Goal: Transaction & Acquisition: Purchase product/service

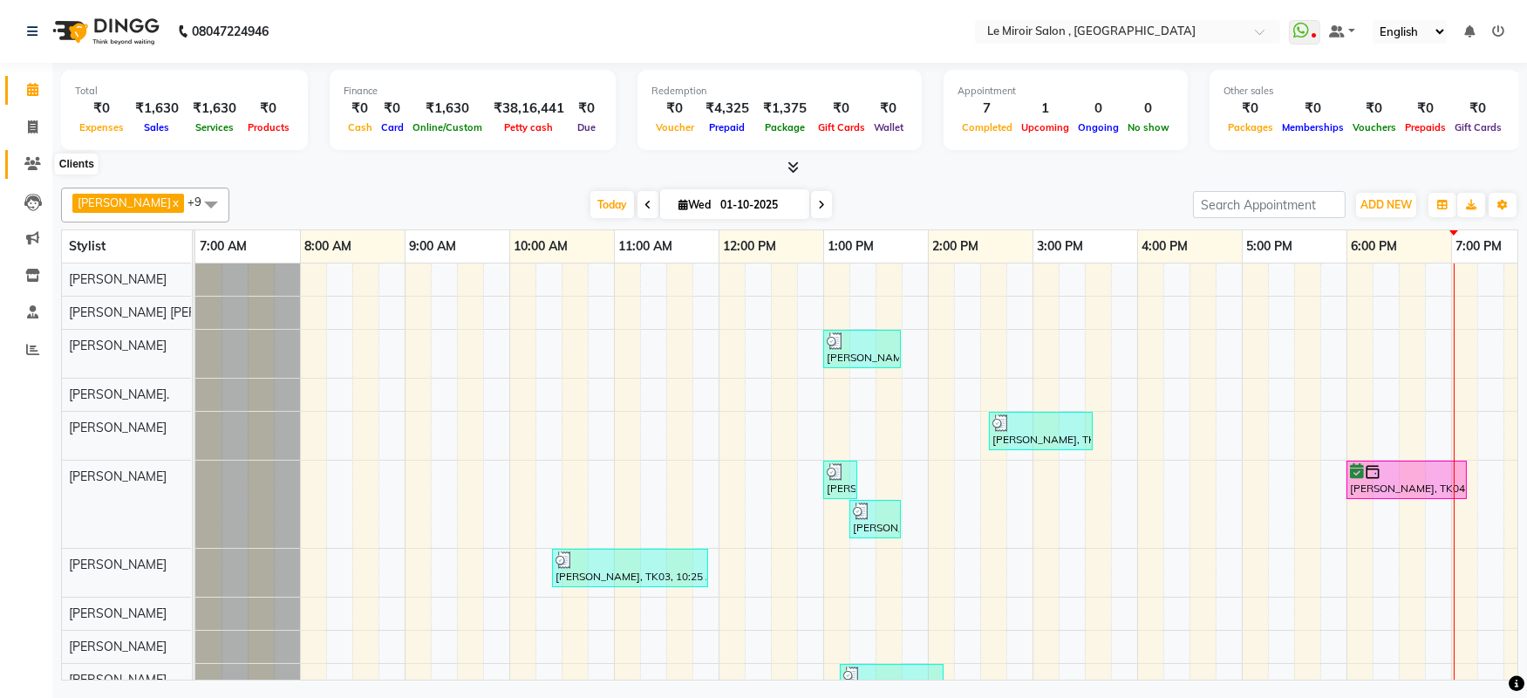
click at [22, 169] on span at bounding box center [32, 164] width 31 height 20
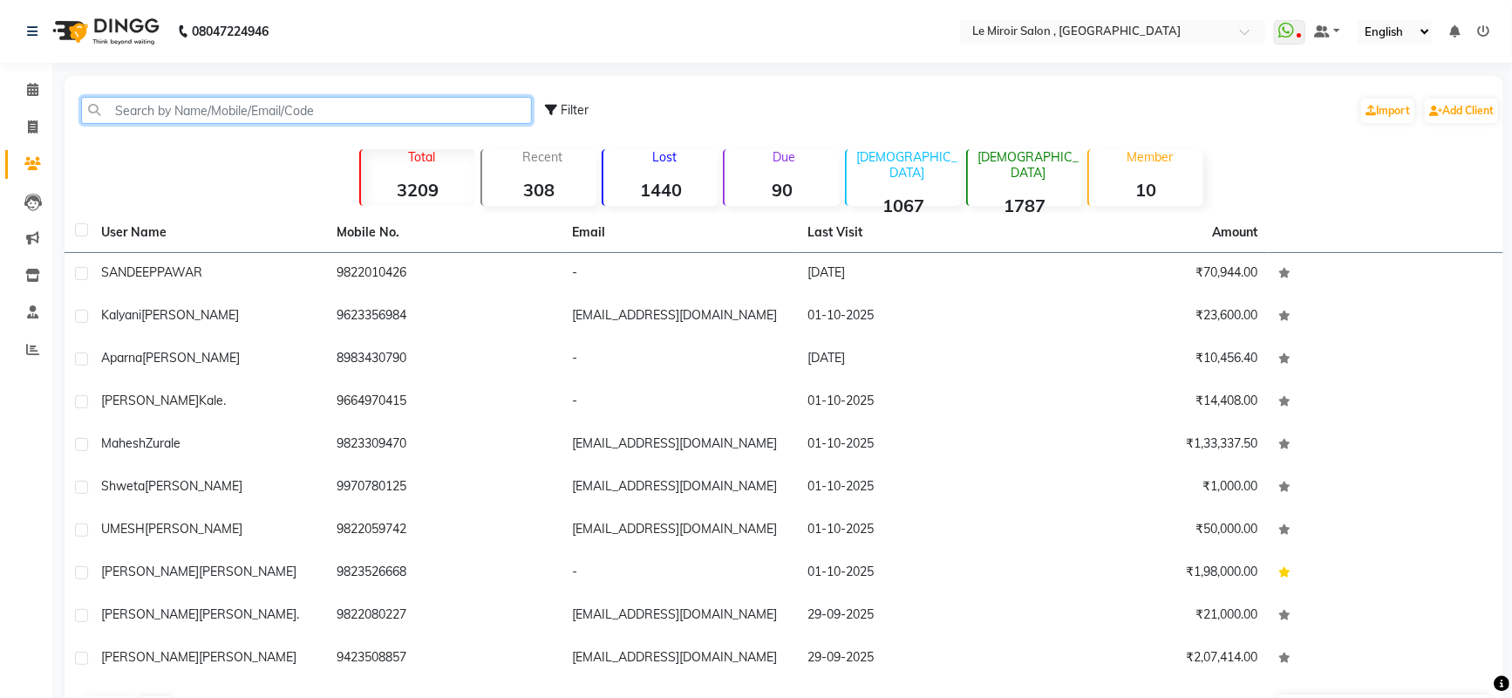
click at [292, 105] on input "text" at bounding box center [306, 110] width 451 height 27
paste input "9370025573"
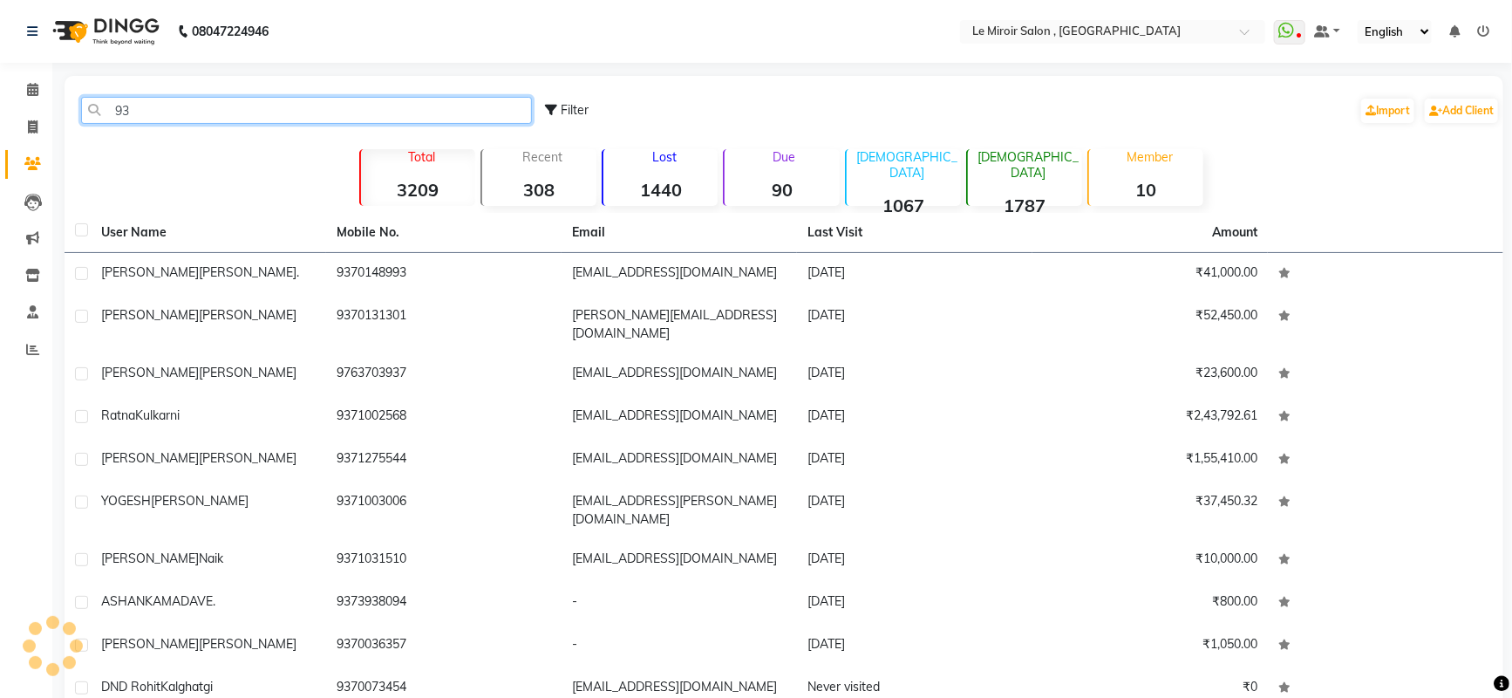
type input "9"
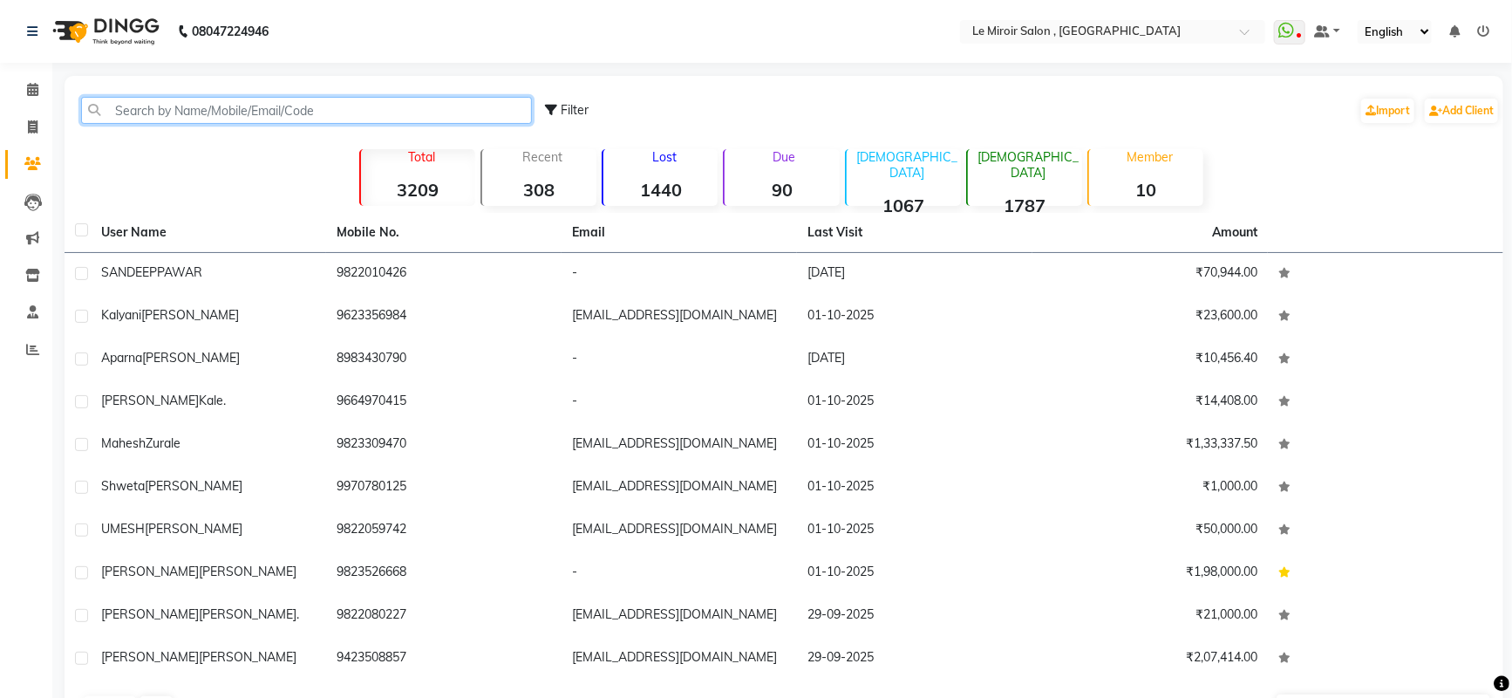
click at [238, 106] on input "text" at bounding box center [306, 110] width 451 height 27
paste input "9923373994"
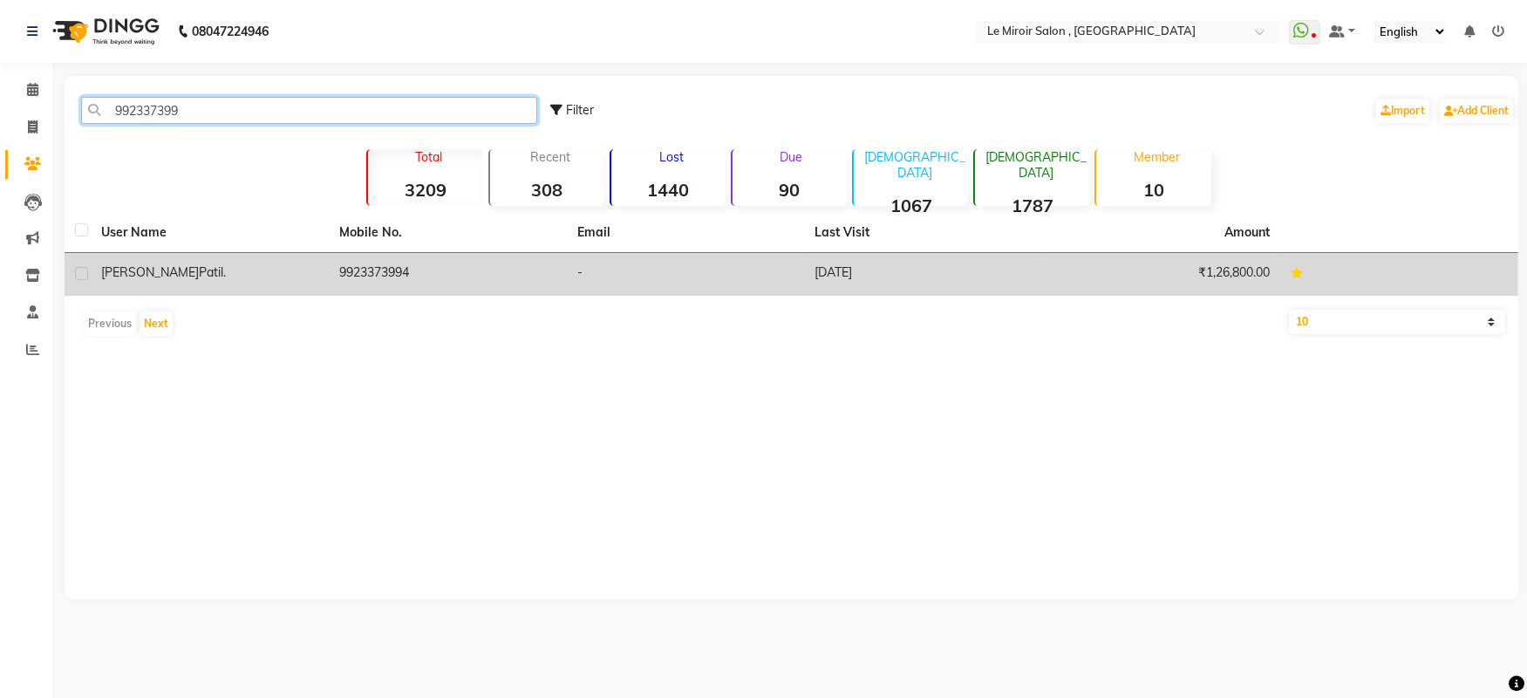
type input "992337399"
click at [342, 260] on td "9923373994" at bounding box center [448, 274] width 238 height 43
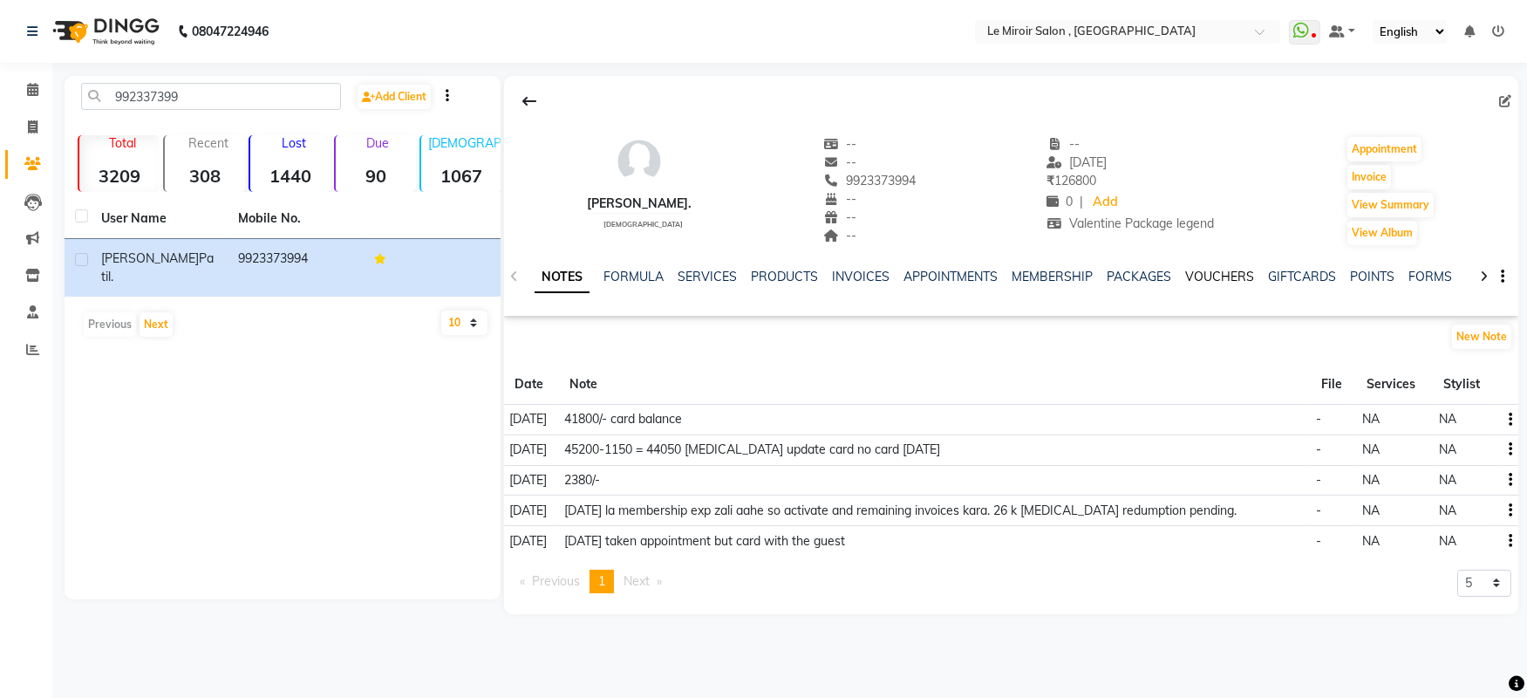
click at [1212, 277] on link "VOUCHERS" at bounding box center [1219, 277] width 69 height 16
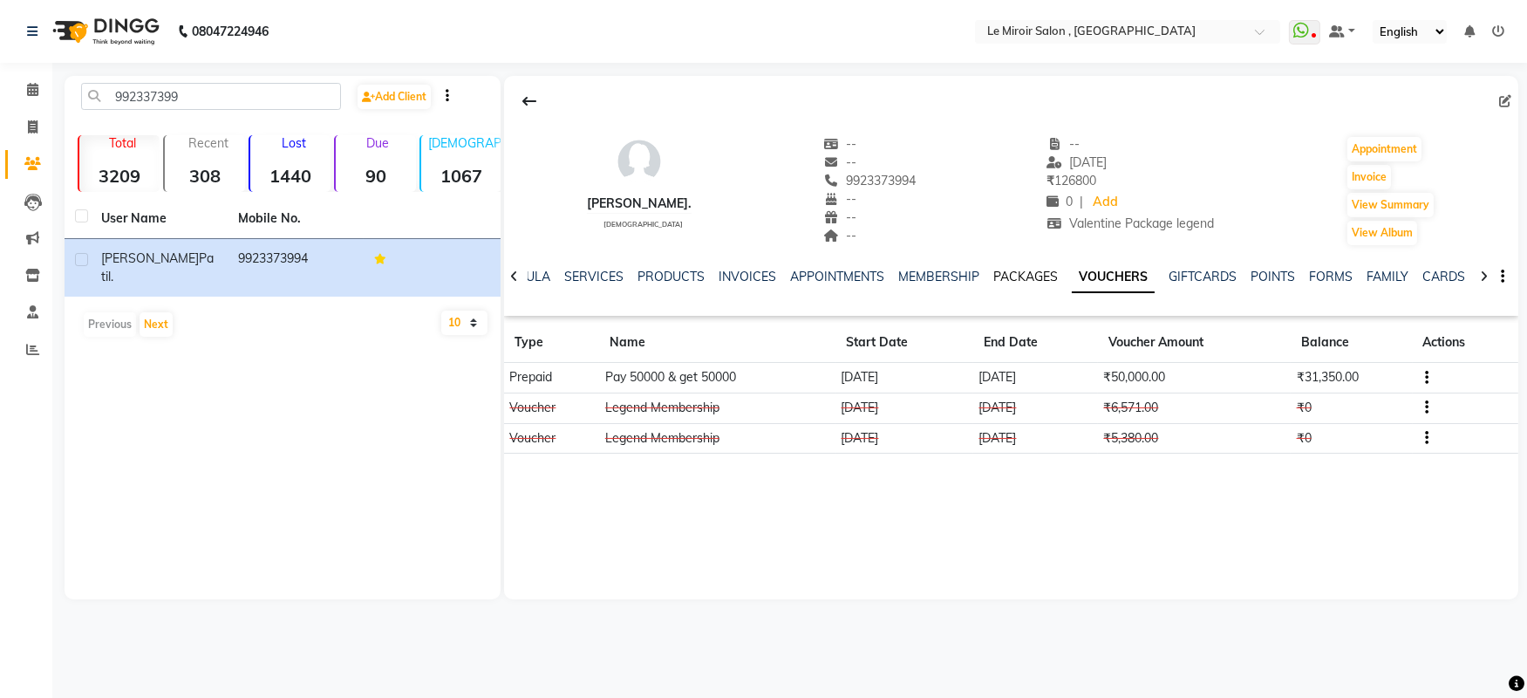
click at [1005, 279] on link "PACKAGES" at bounding box center [1025, 277] width 65 height 16
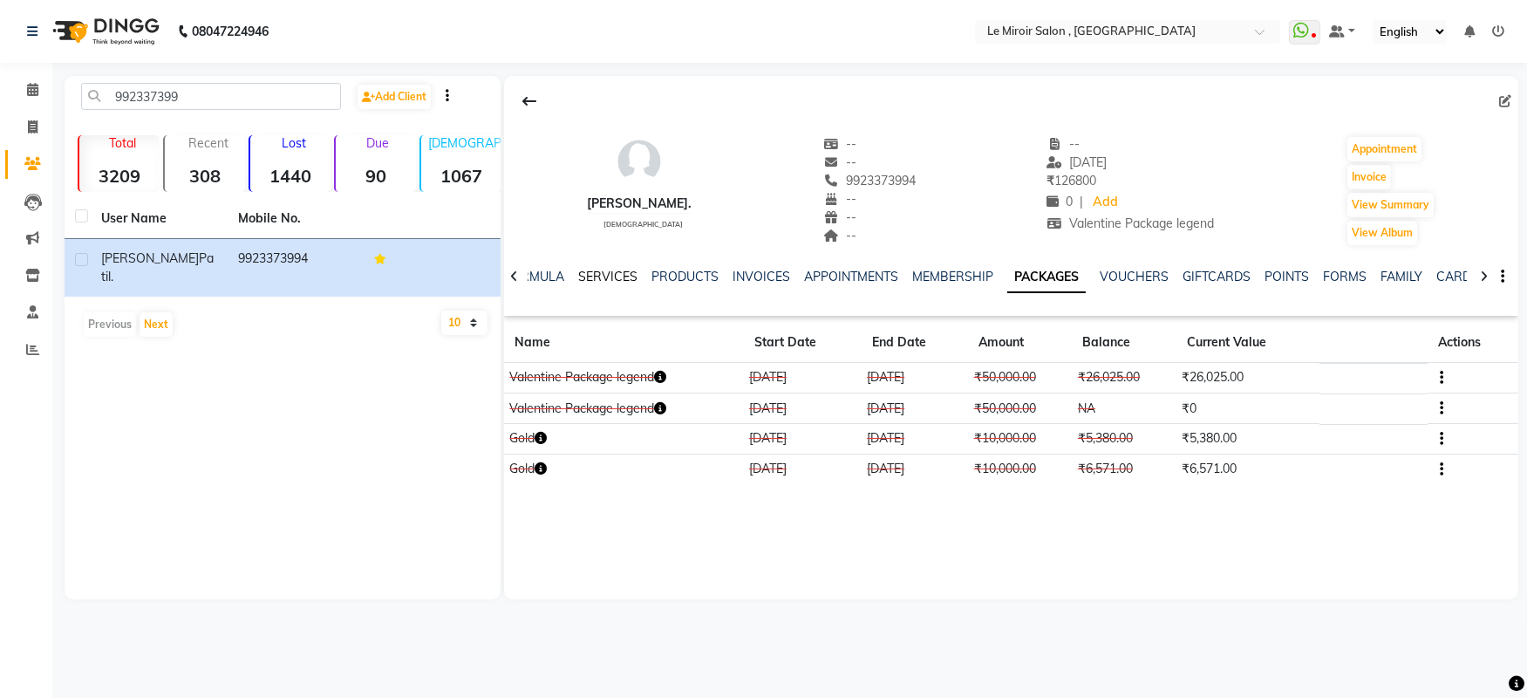
click at [611, 276] on link "SERVICES" at bounding box center [607, 277] width 59 height 16
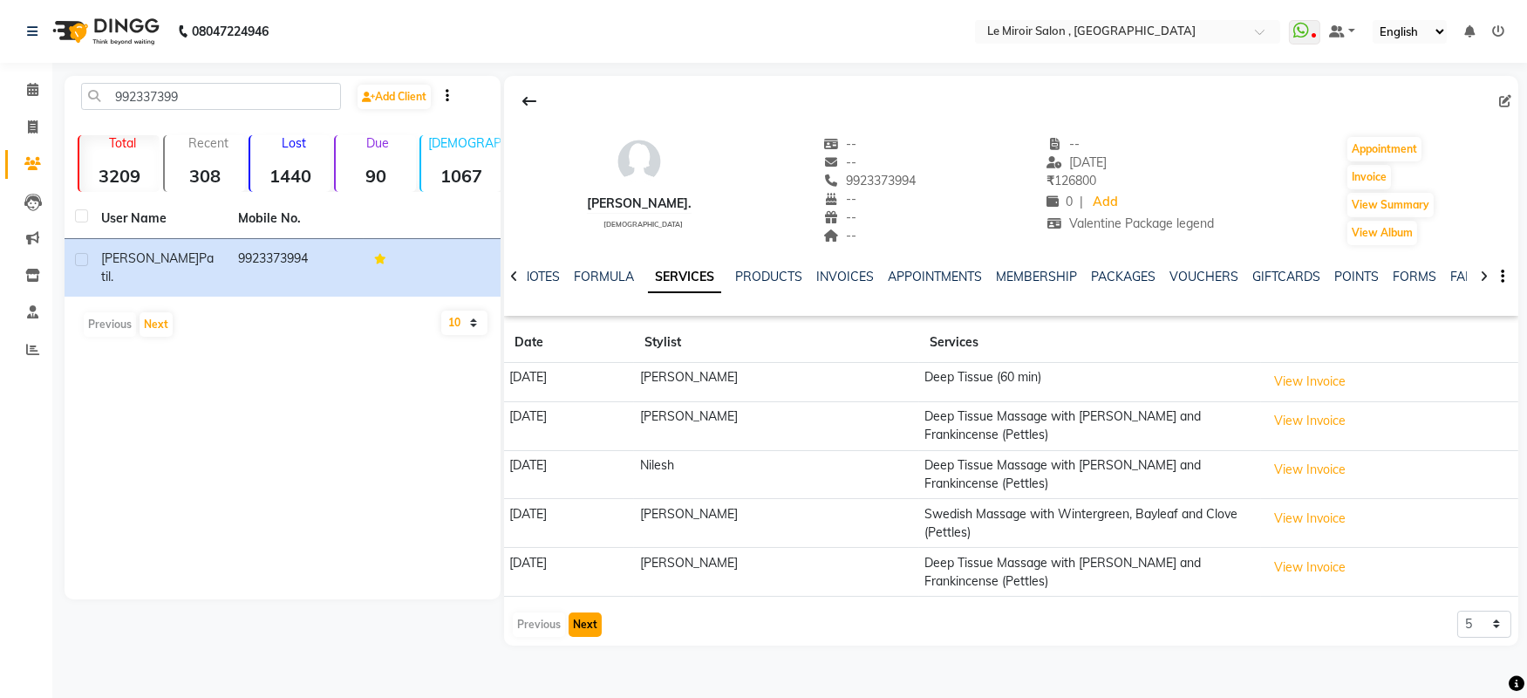
click at [585, 629] on button "Next" at bounding box center [584, 624] width 33 height 24
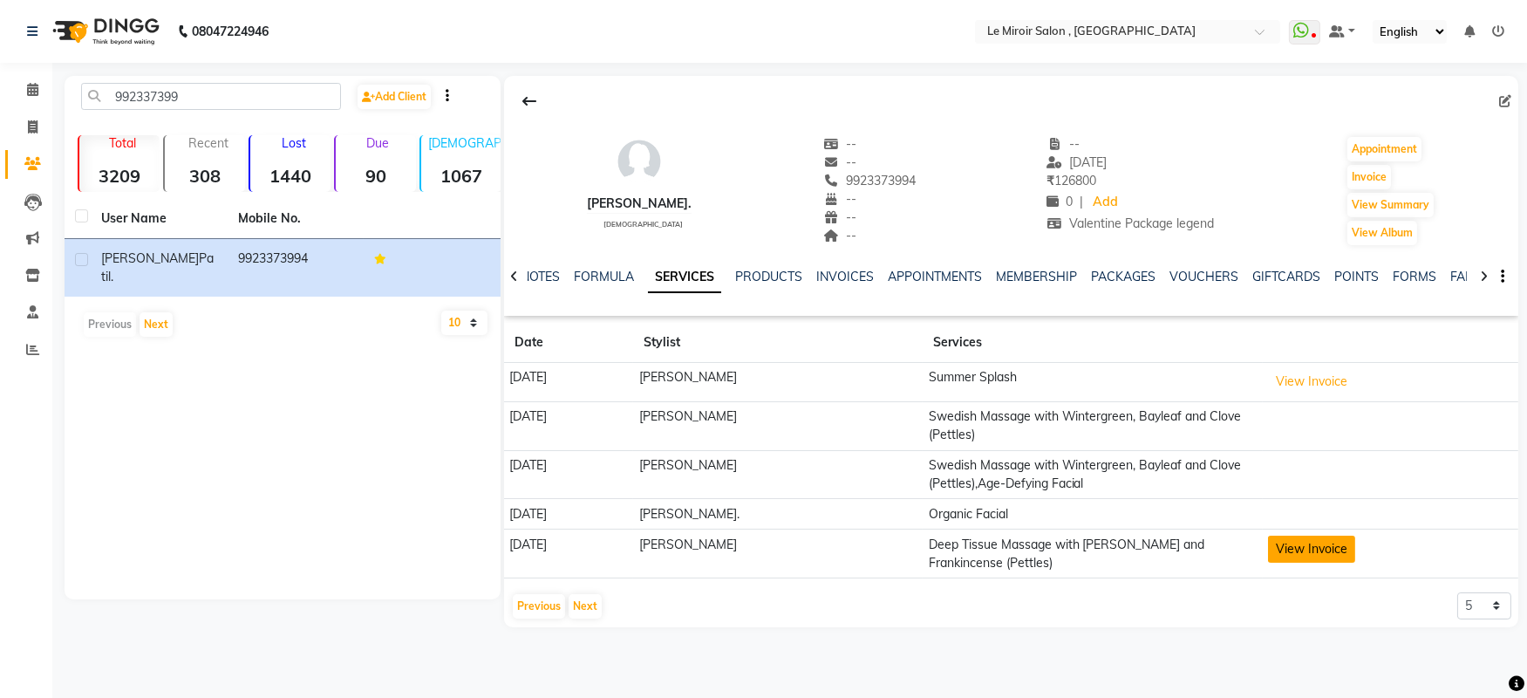
click at [1315, 541] on button "View Invoice" at bounding box center [1311, 548] width 87 height 27
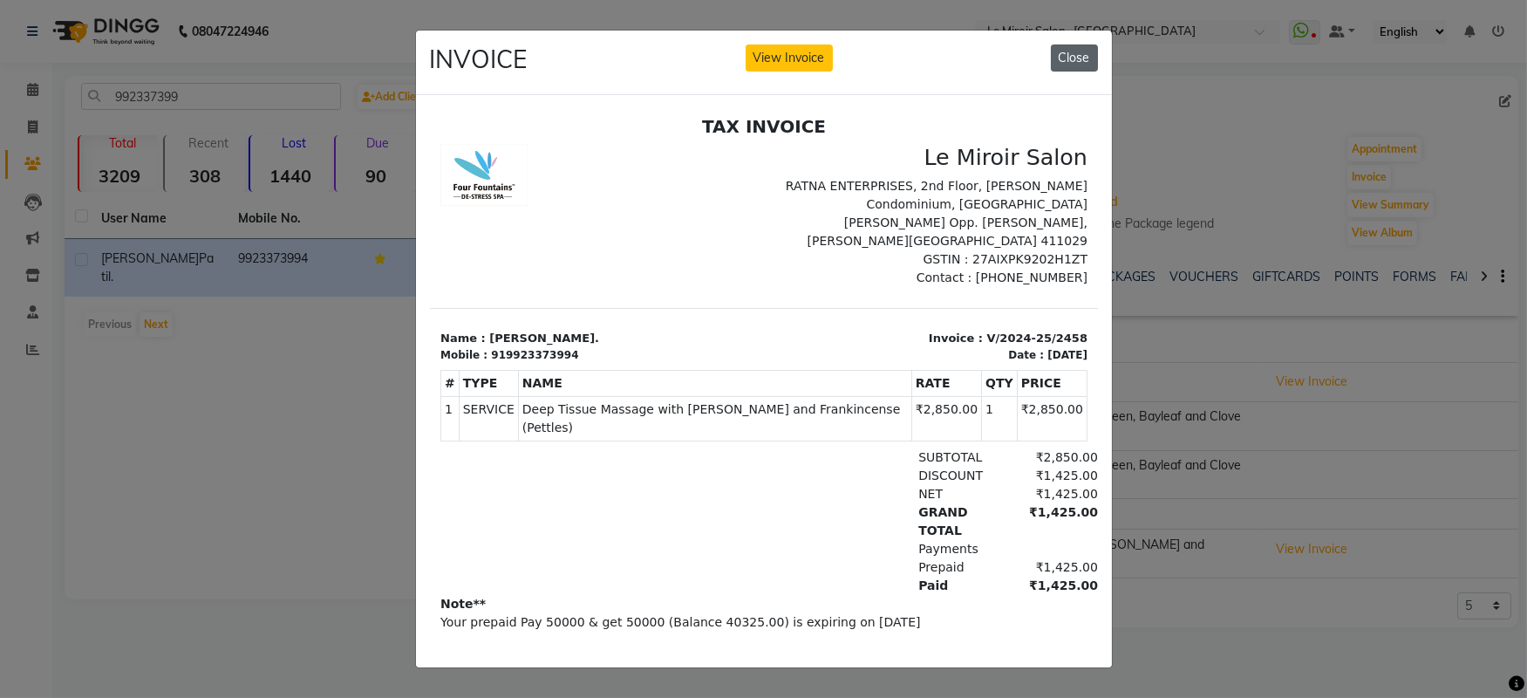
click at [1070, 44] on button "Close" at bounding box center [1074, 57] width 47 height 27
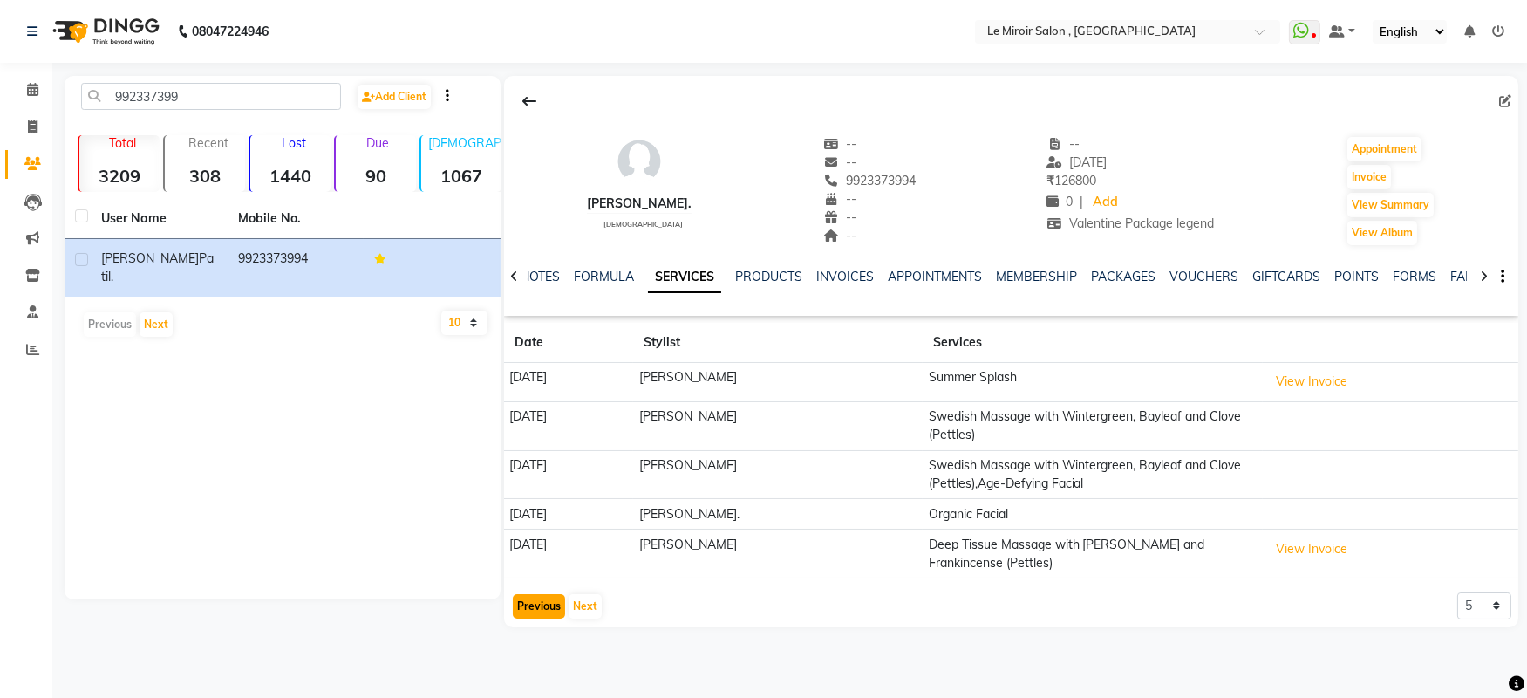
click at [541, 606] on button "Previous" at bounding box center [539, 606] width 52 height 24
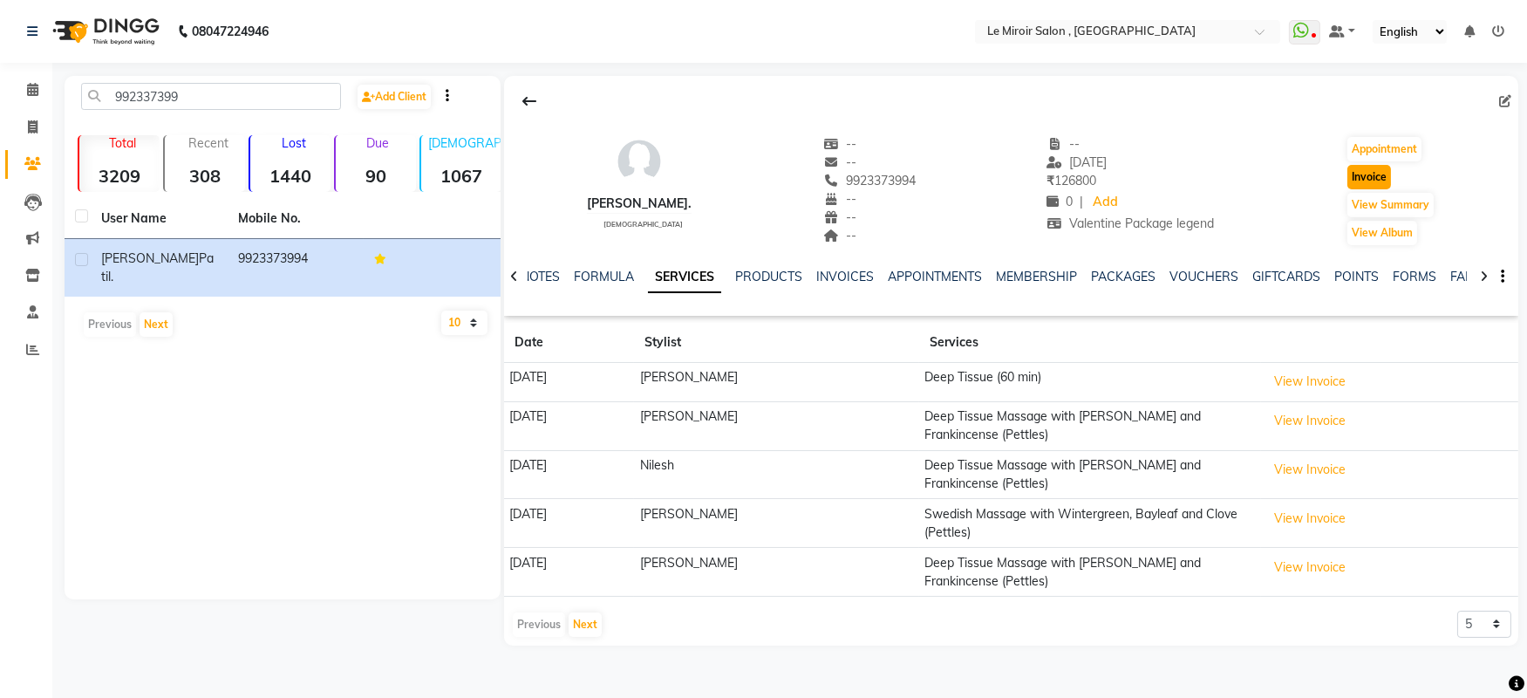
click at [1355, 175] on button "Invoice" at bounding box center [1369, 177] width 44 height 24
select select "53"
select select "service"
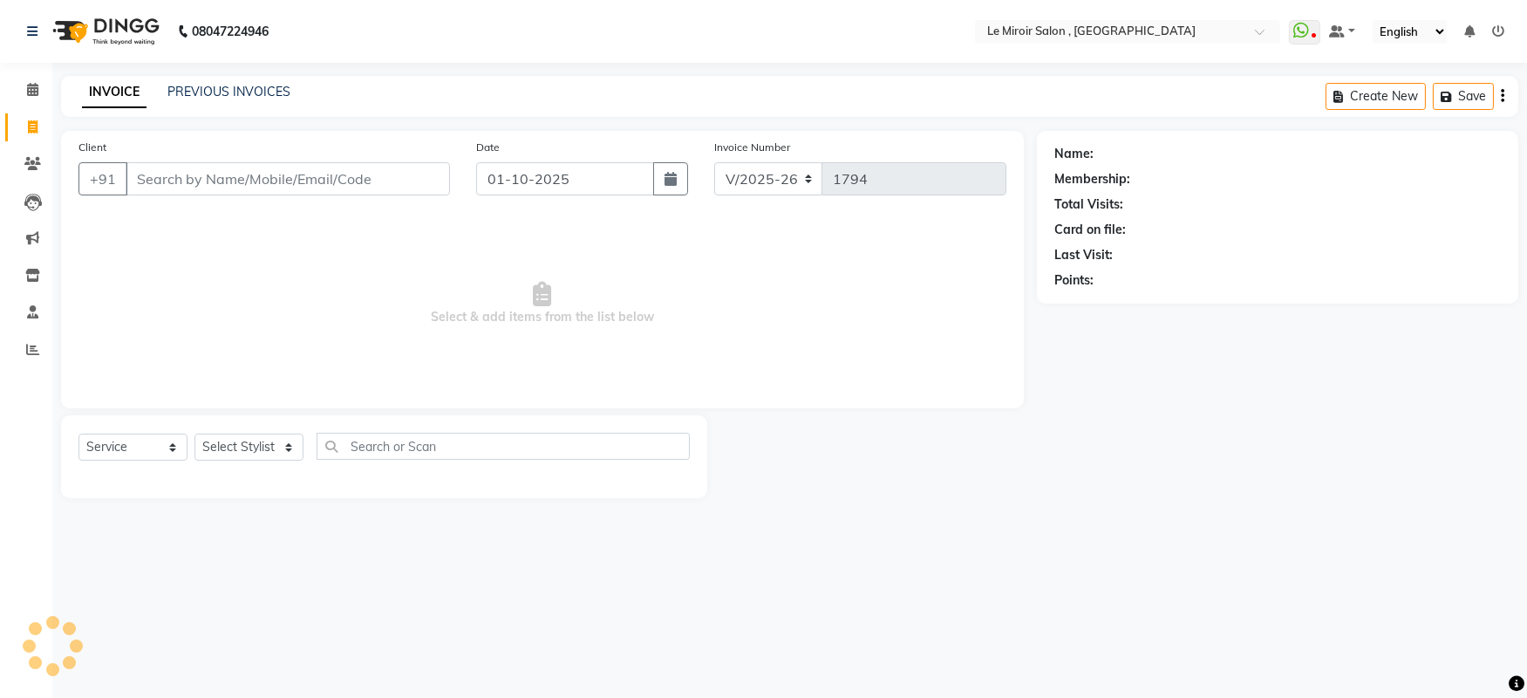
type input "9923373994"
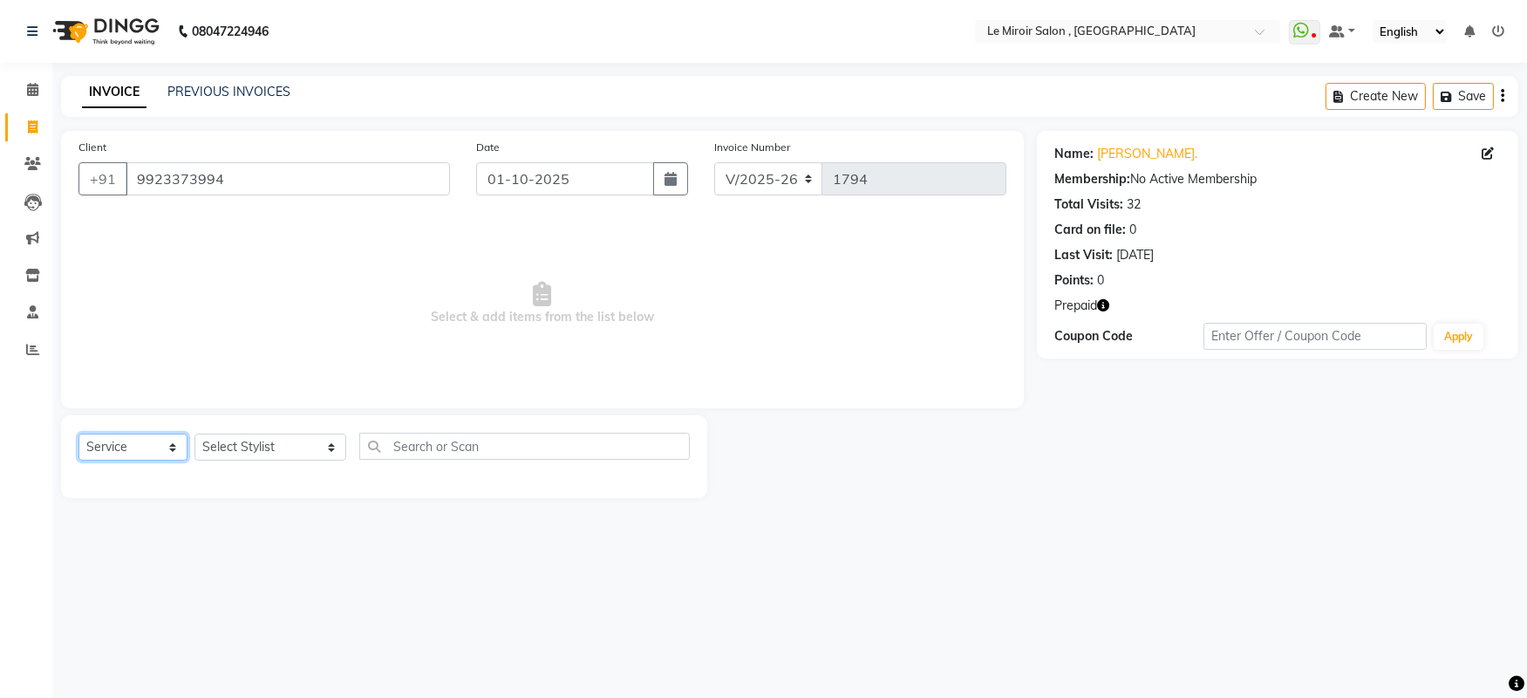
click at [176, 449] on select "Select Service Product Membership Package Voucher Prepaid Gift Card" at bounding box center [132, 446] width 109 height 27
click at [235, 450] on select "Select Stylist [PERSON_NAME] [PERSON_NAME] CA [PERSON_NAME] [PERSON_NAME] Front…" at bounding box center [270, 446] width 152 height 27
select select "58602"
click at [194, 434] on select "Select Stylist [PERSON_NAME] [PERSON_NAME] CA [PERSON_NAME] [PERSON_NAME] Front…" at bounding box center [270, 446] width 152 height 27
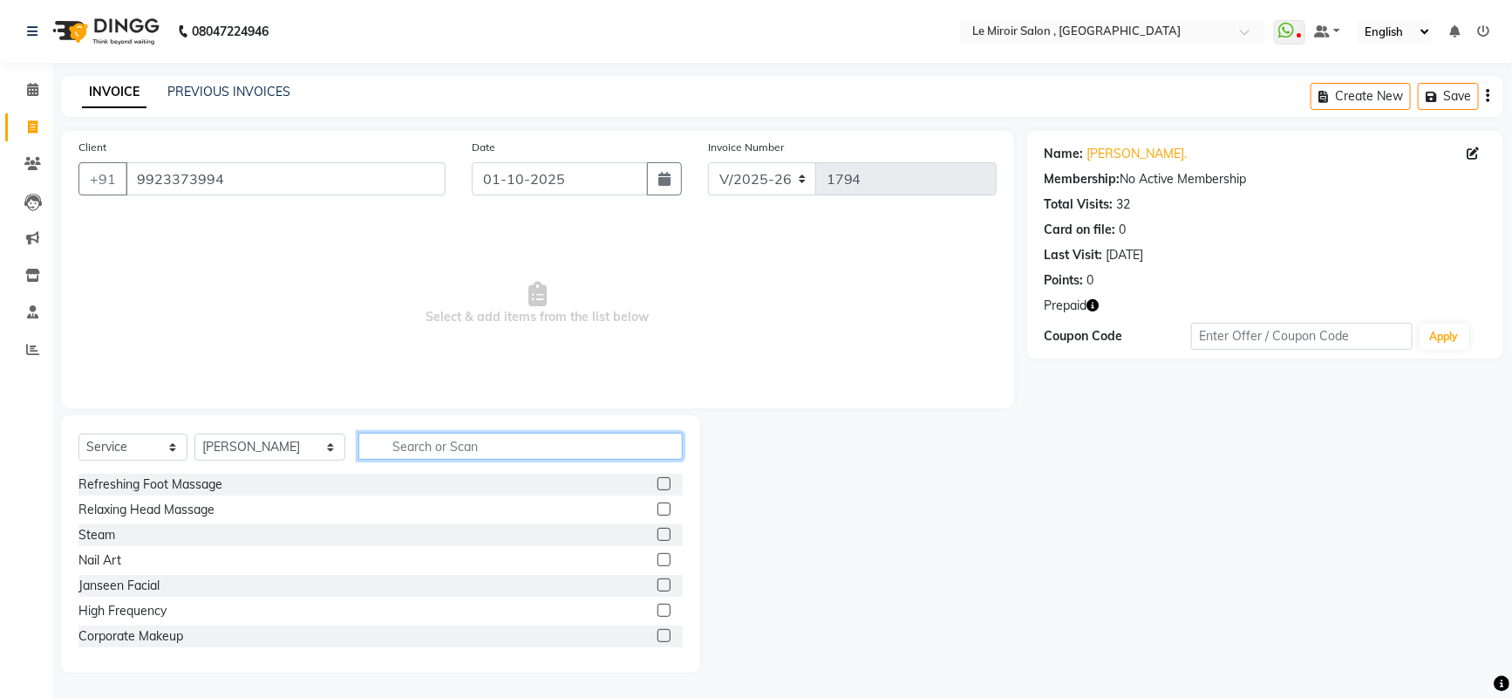
click at [467, 446] on input "text" at bounding box center [520, 445] width 325 height 27
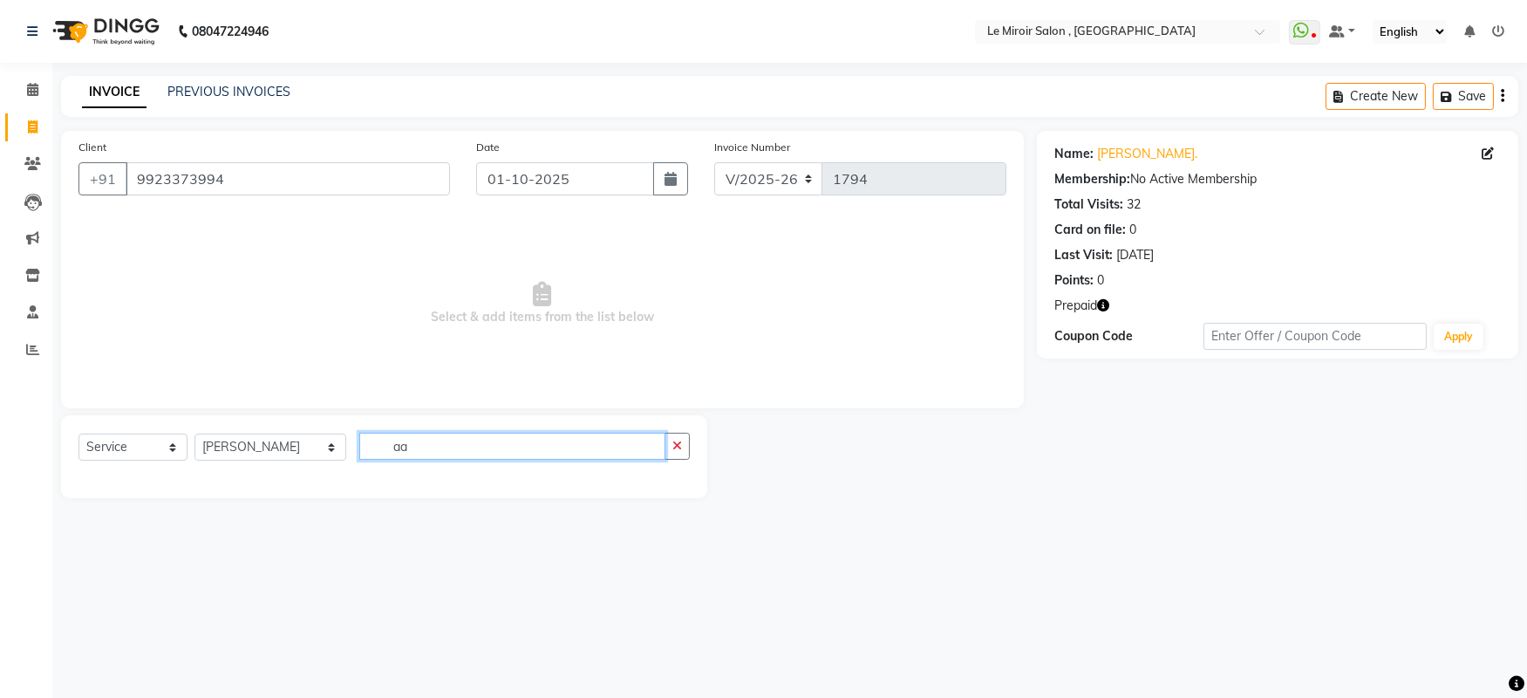
type input "a"
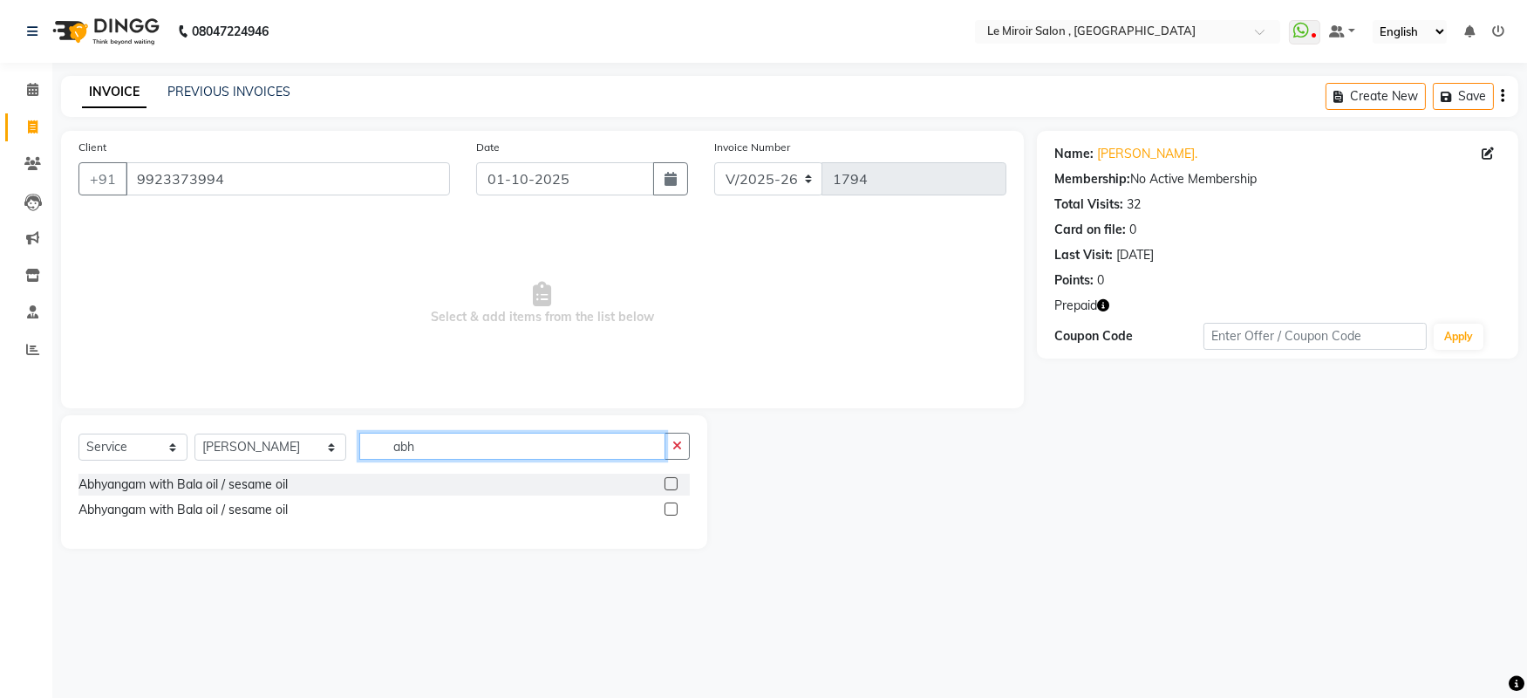
type input "abh"
click at [669, 485] on label at bounding box center [670, 483] width 13 height 13
click at [669, 485] on input "checkbox" at bounding box center [669, 484] width 11 height 11
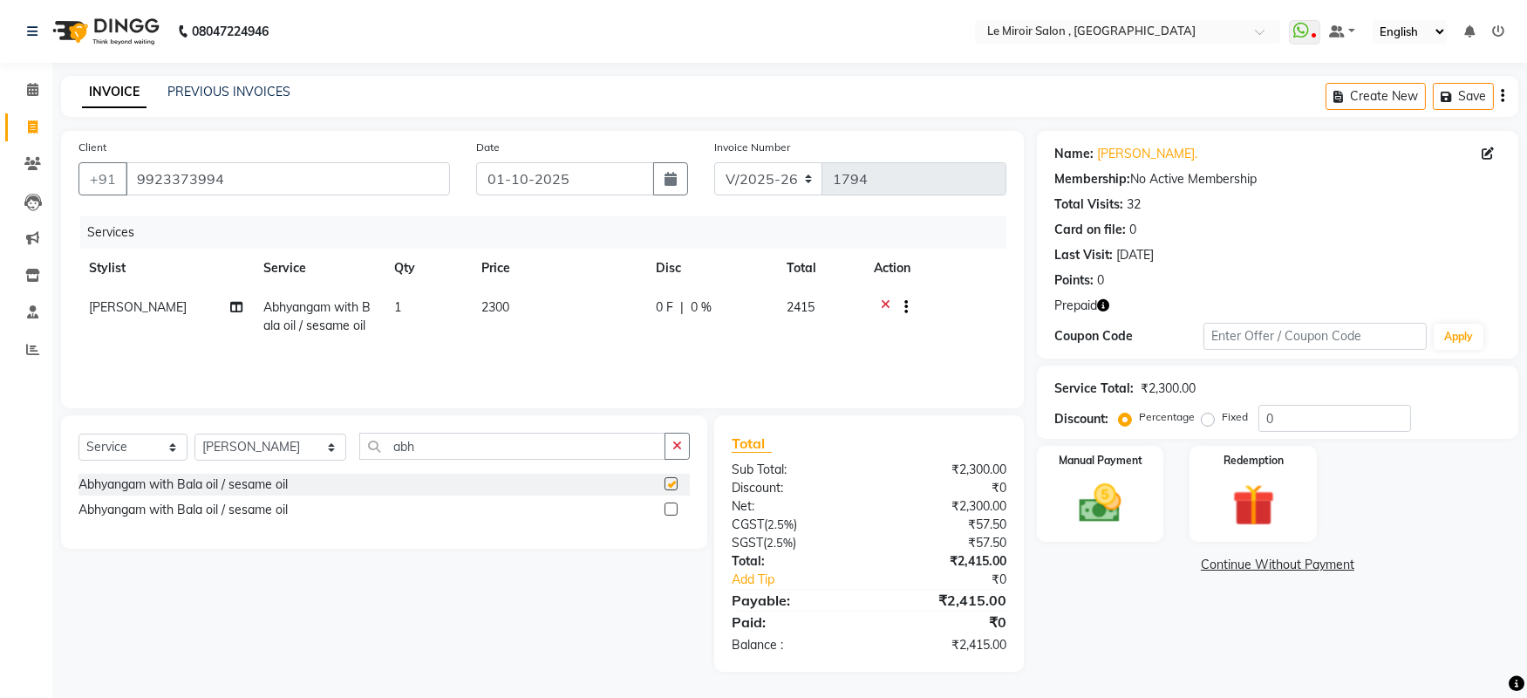
checkbox input "false"
click at [578, 314] on td "2300" at bounding box center [558, 317] width 174 height 58
select select "58602"
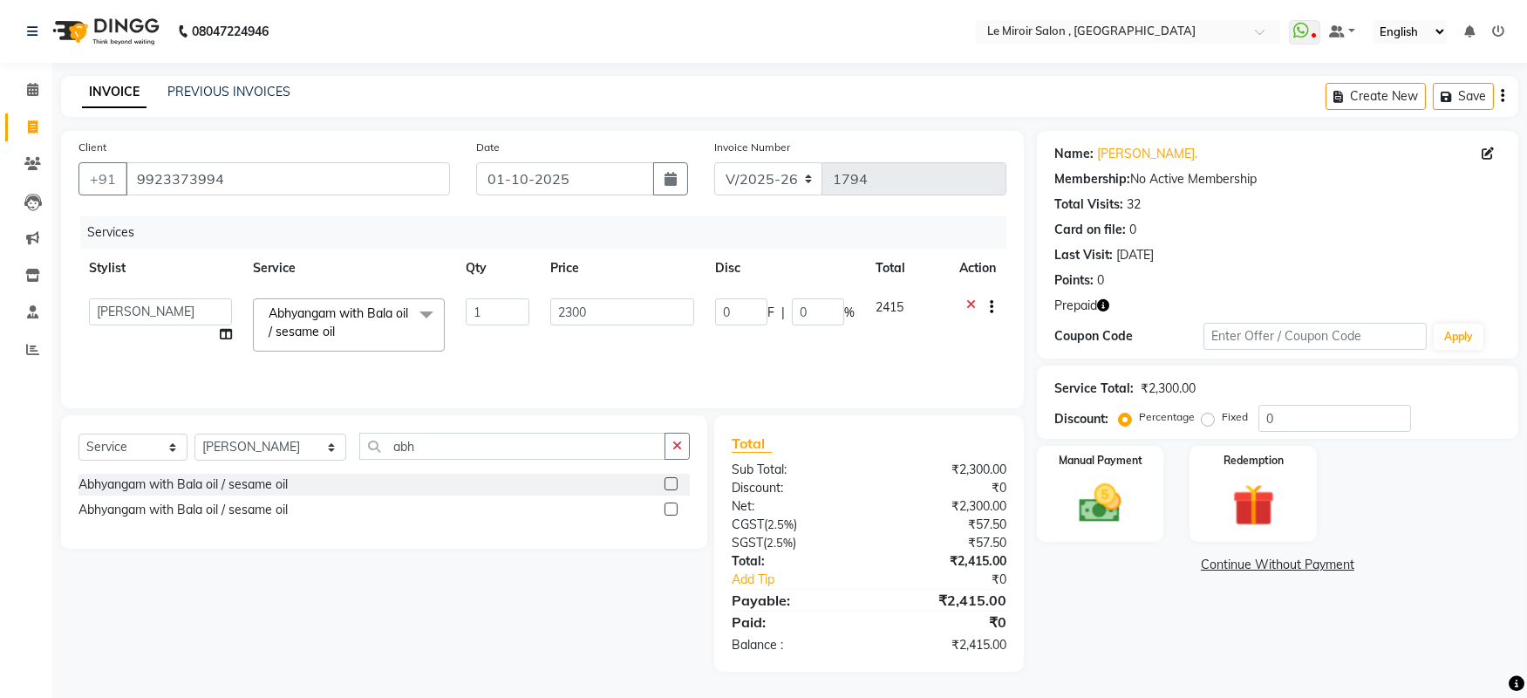
click at [966, 303] on icon at bounding box center [971, 309] width 10 height 22
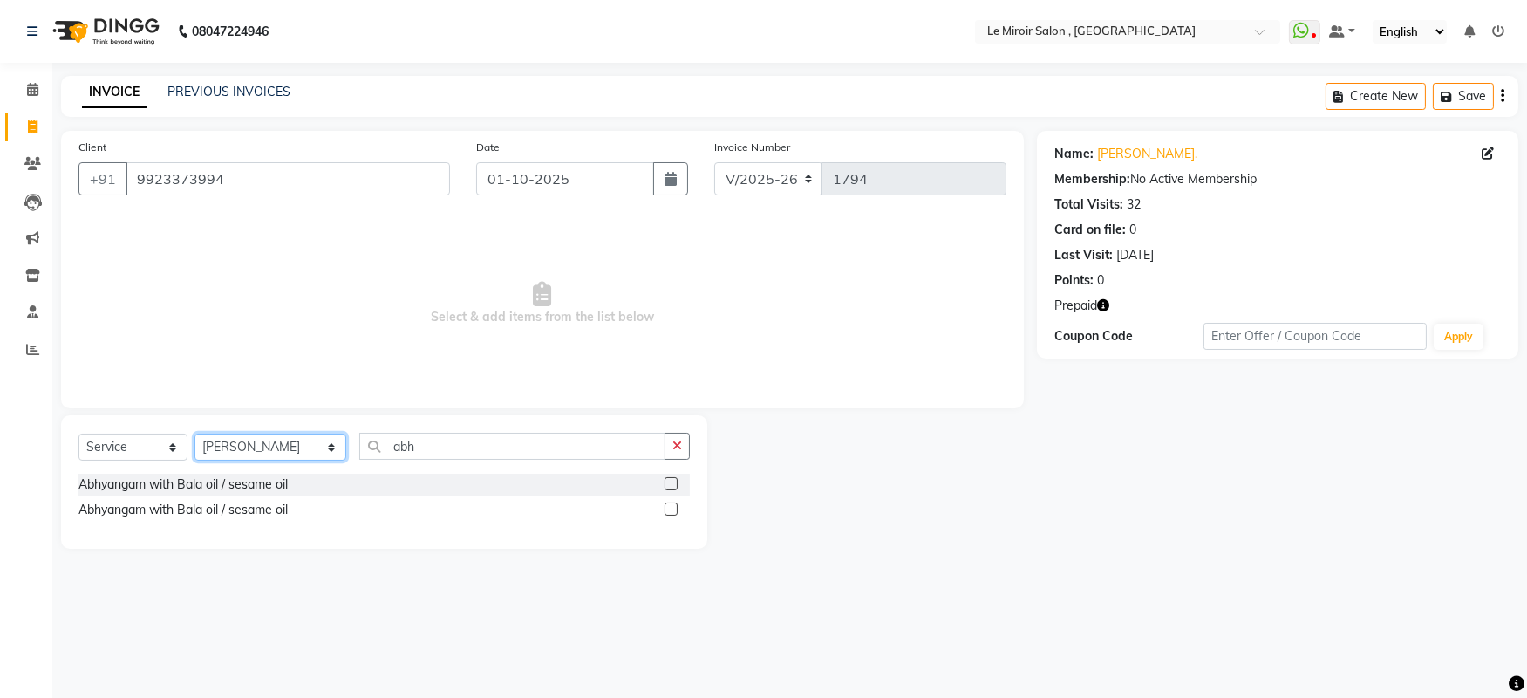
click at [282, 448] on select "Select Stylist [PERSON_NAME] [PERSON_NAME] CA [PERSON_NAME] [PERSON_NAME] Front…" at bounding box center [270, 446] width 152 height 27
click at [420, 440] on input "abh" at bounding box center [512, 445] width 306 height 27
type input "a"
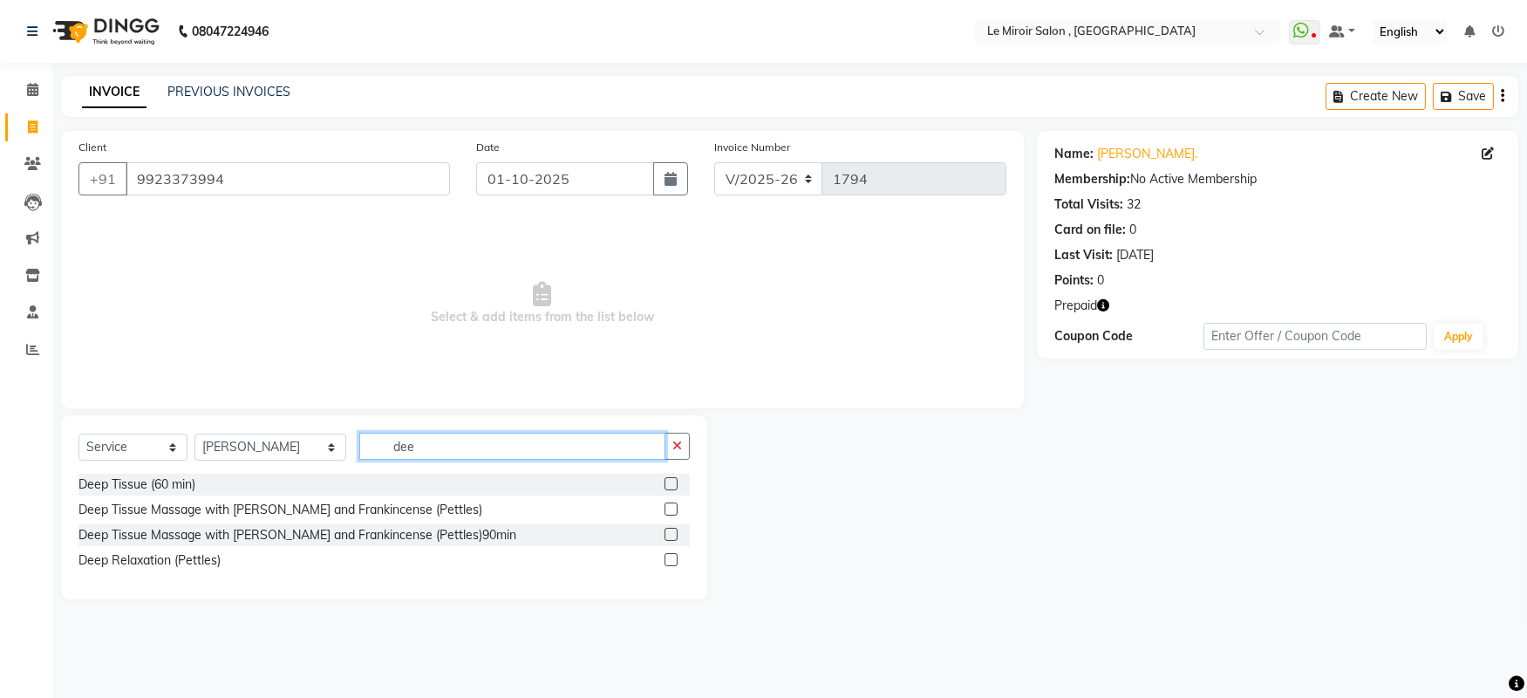
type input "dee"
click at [666, 507] on label at bounding box center [670, 508] width 13 height 13
click at [666, 507] on input "checkbox" at bounding box center [669, 509] width 11 height 11
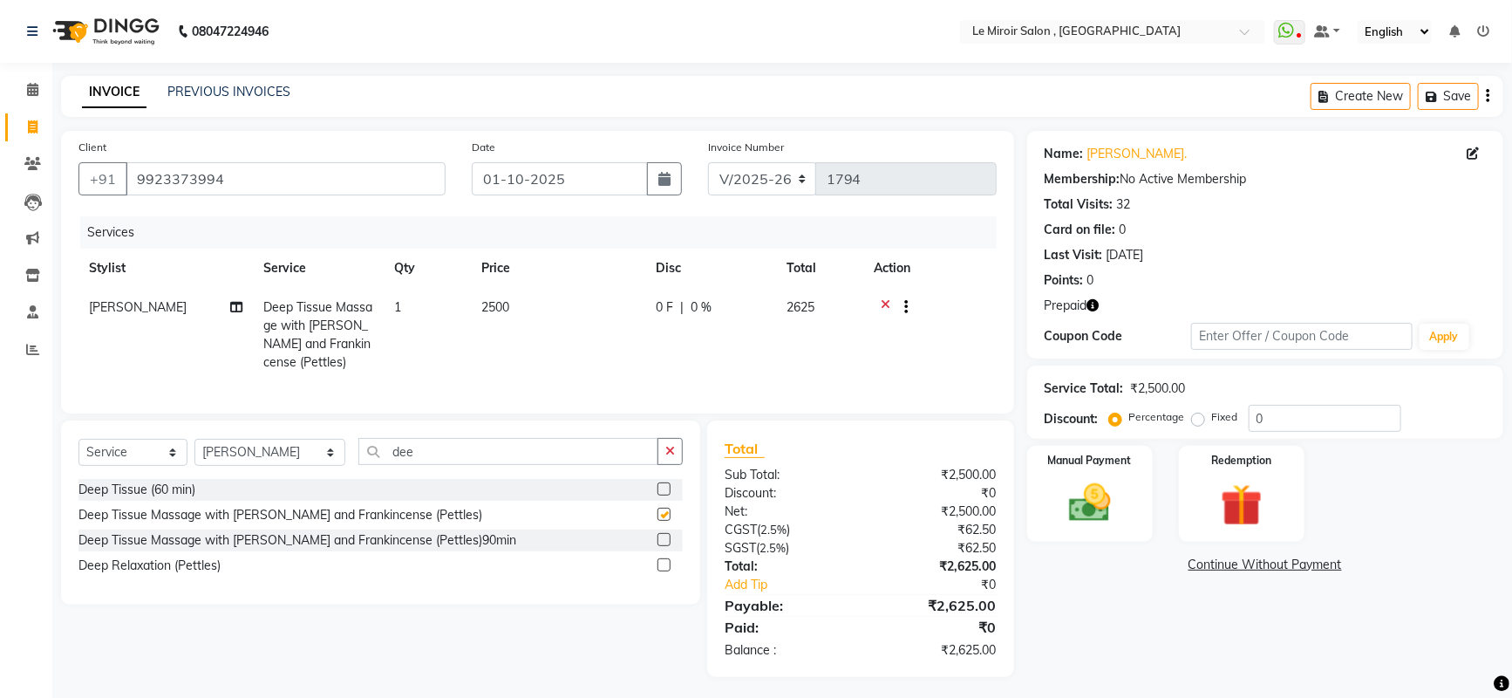
checkbox input "false"
click at [529, 291] on td "2500" at bounding box center [558, 335] width 174 height 94
select select "58602"
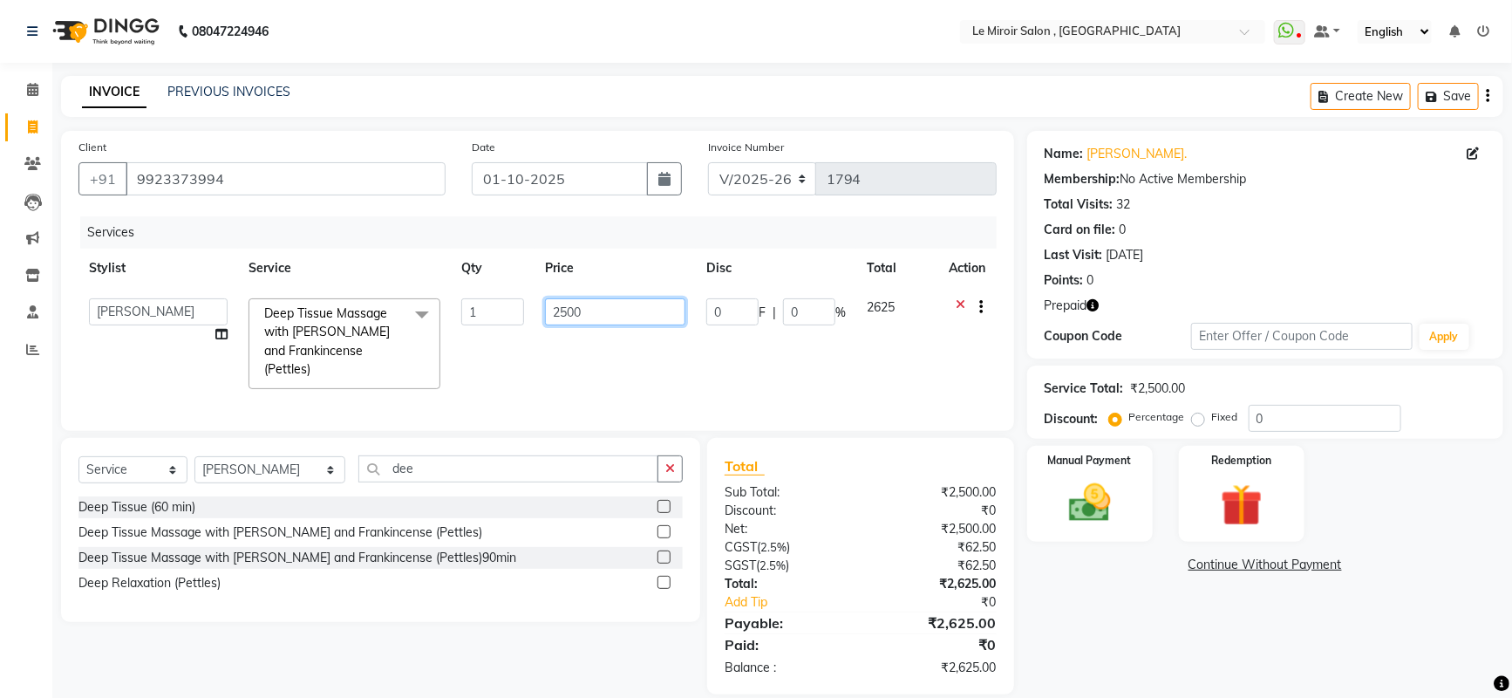
click at [652, 324] on input "2500" at bounding box center [615, 311] width 140 height 27
type input "2"
type input "1425"
click at [1252, 493] on img at bounding box center [1241, 505] width 71 height 54
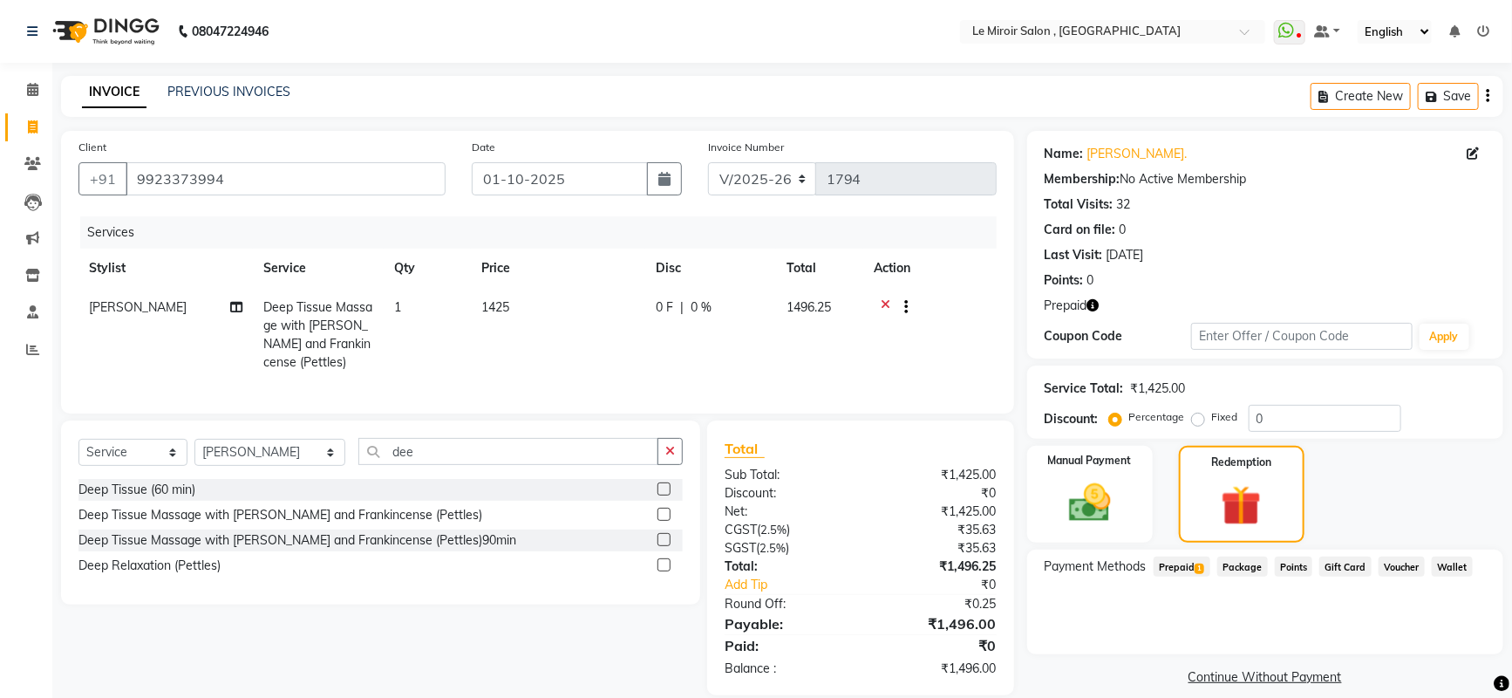
click at [1188, 568] on span "Prepaid 1" at bounding box center [1182, 566] width 57 height 20
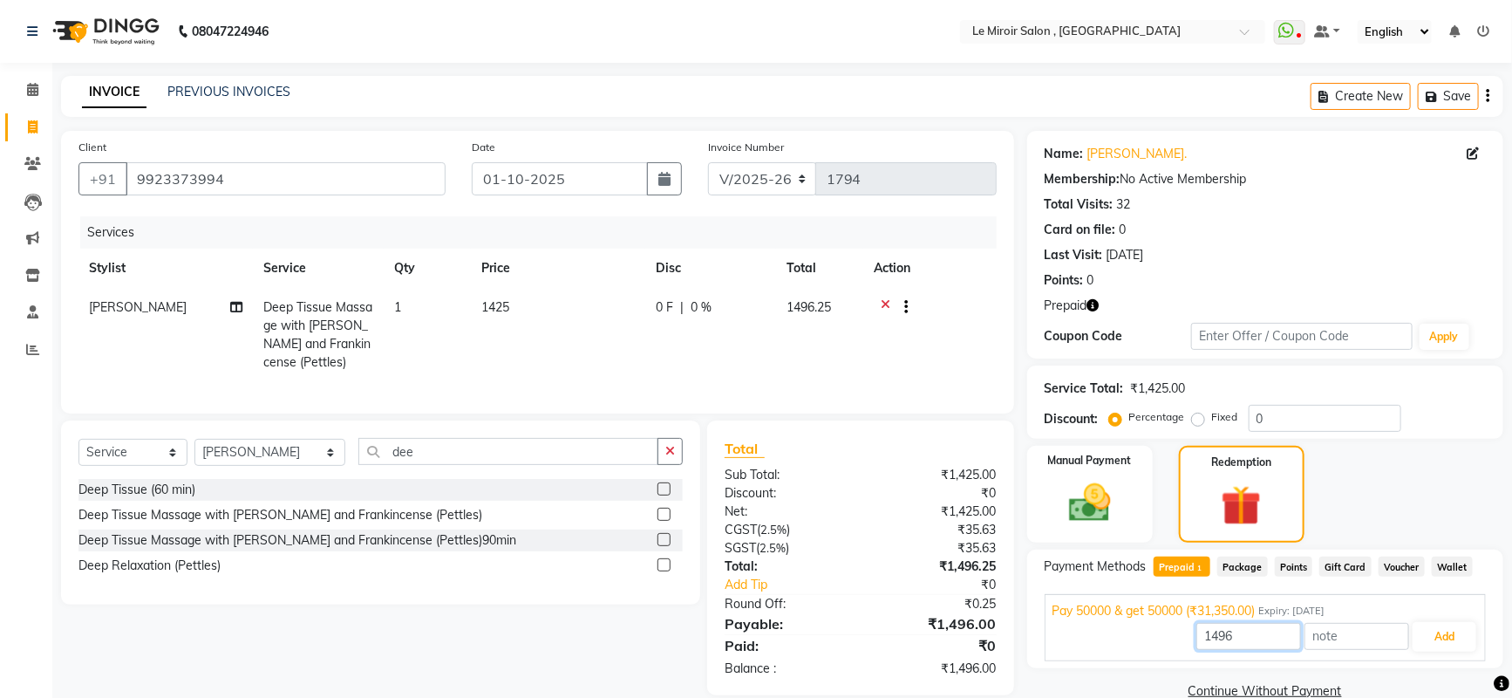
click at [1268, 635] on input "1496" at bounding box center [1248, 636] width 105 height 27
type input "1425"
click at [1424, 647] on button "Add" at bounding box center [1444, 637] width 64 height 30
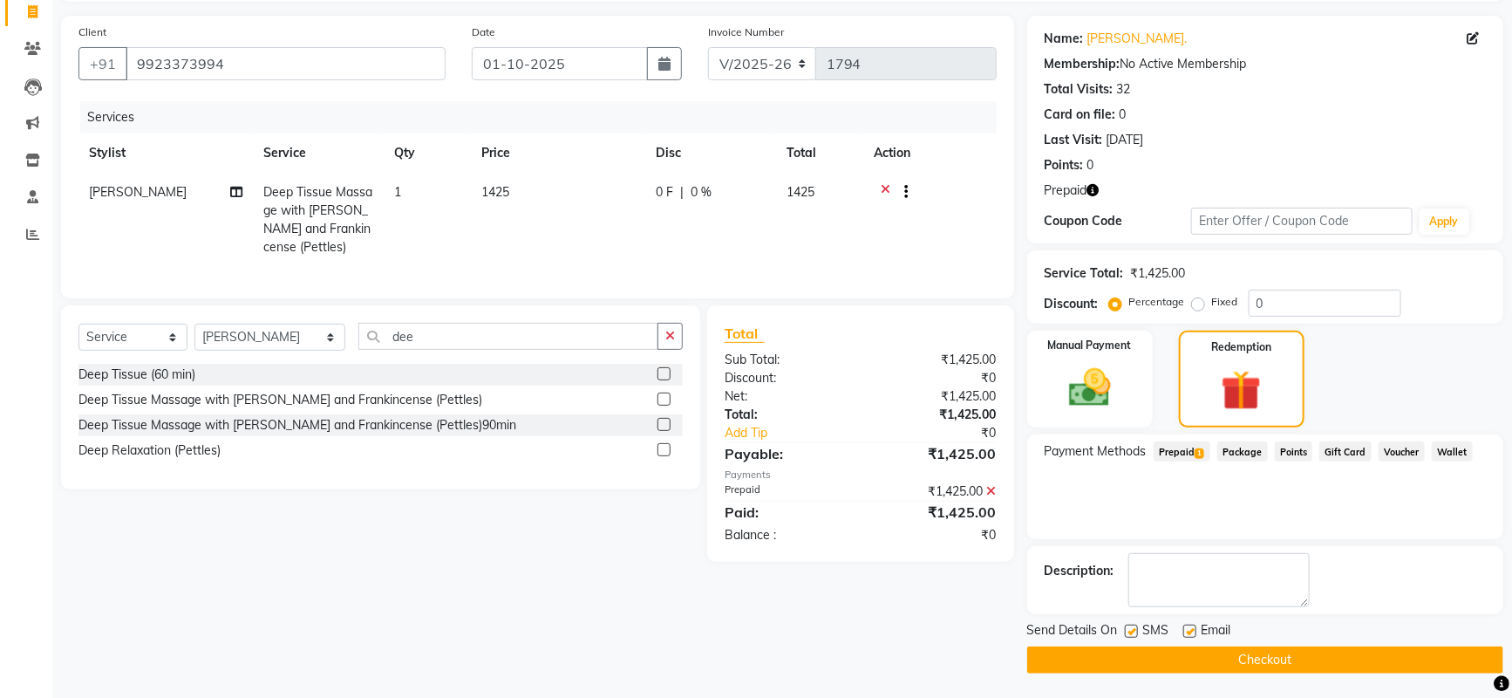
scroll to position [116, 0]
click at [1232, 666] on button "Checkout" at bounding box center [1265, 658] width 476 height 27
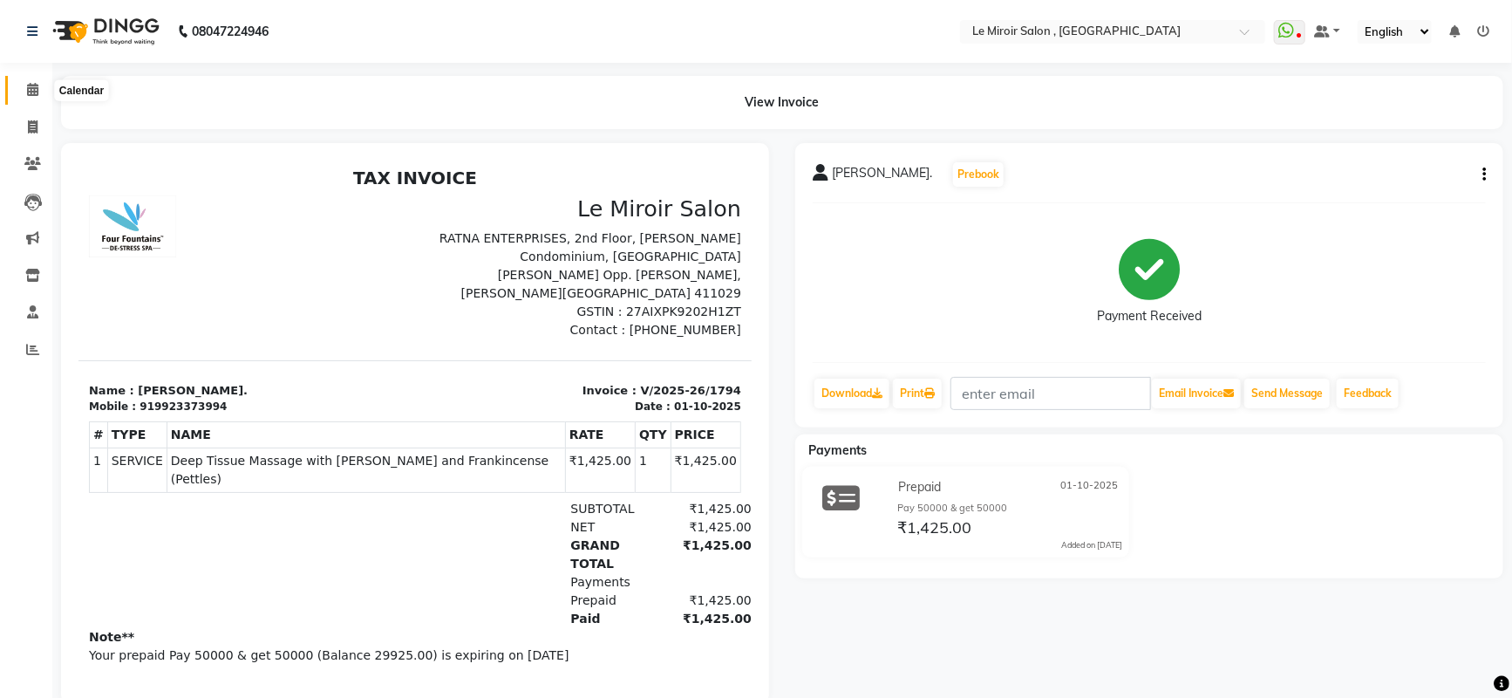
click at [36, 88] on icon at bounding box center [32, 89] width 11 height 13
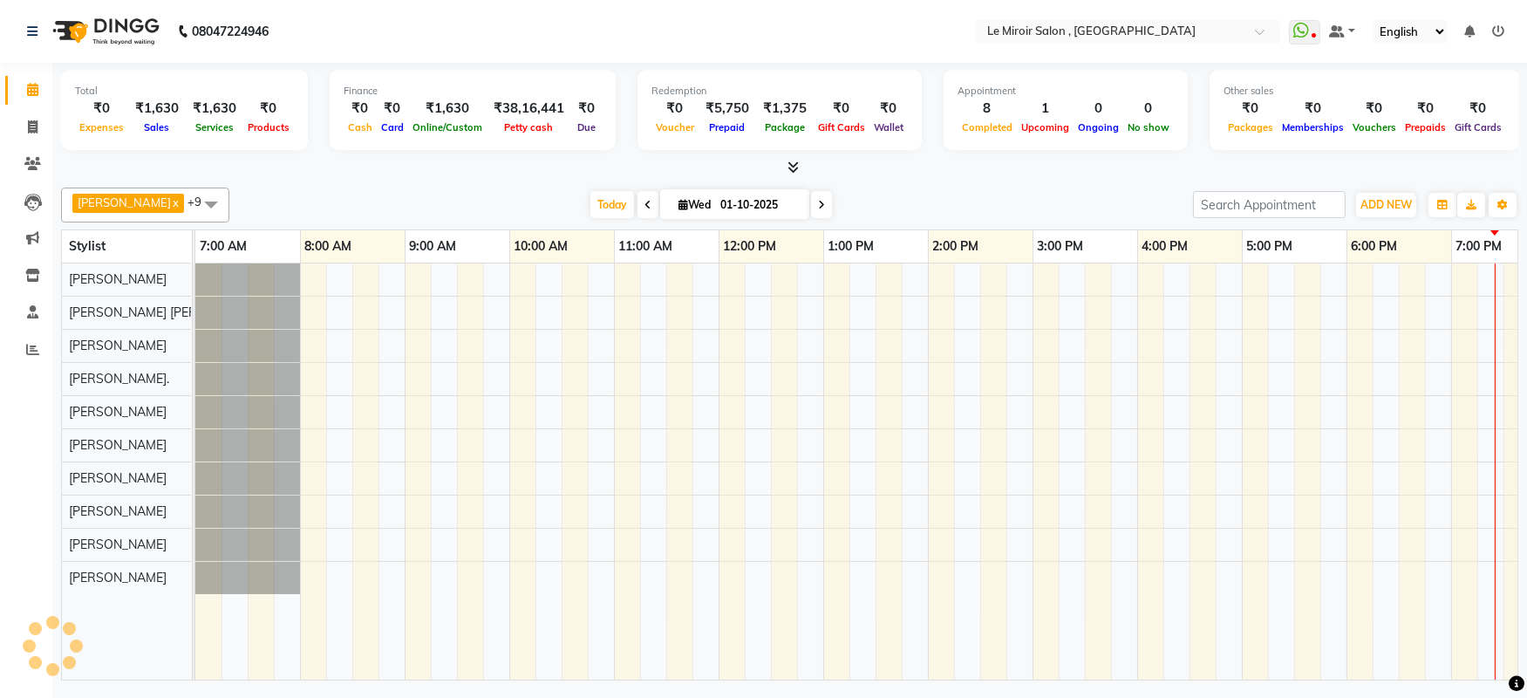
scroll to position [0, 248]
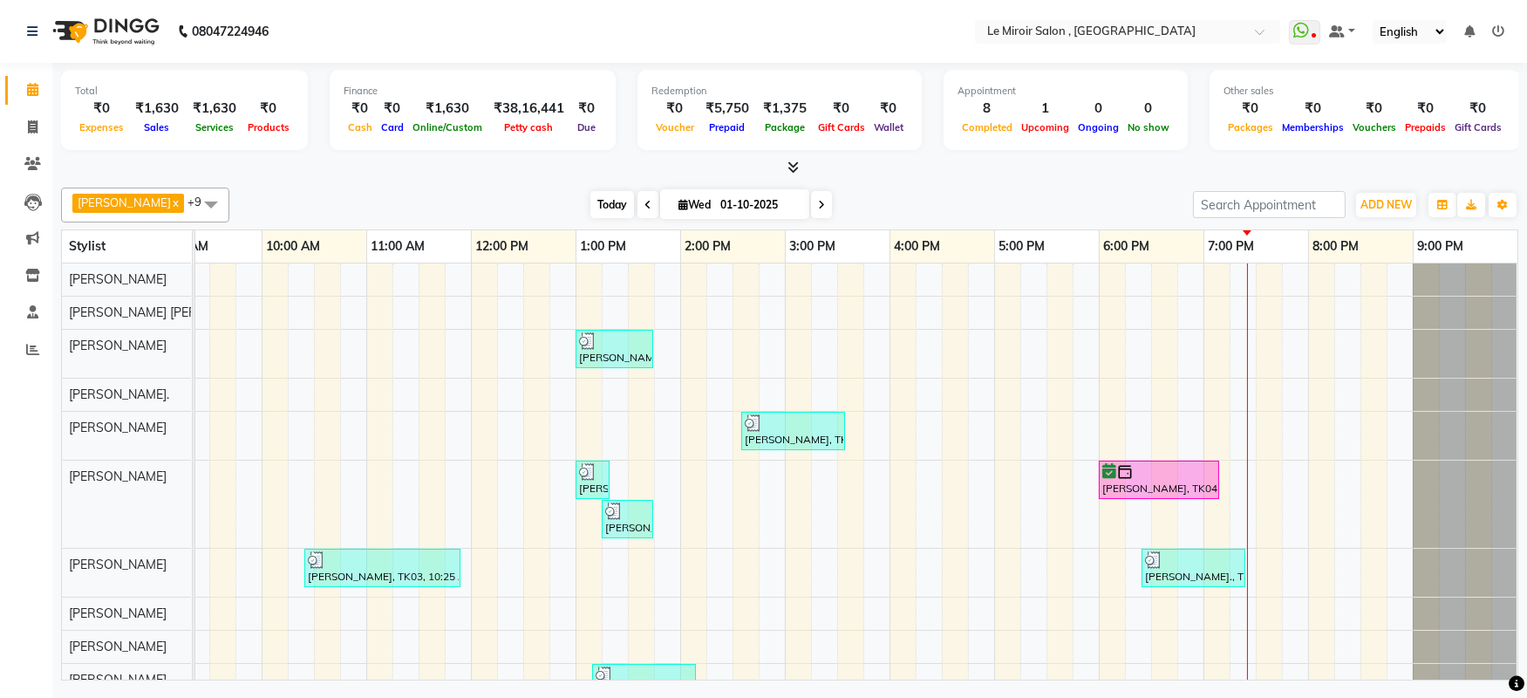
click at [590, 201] on span "Today" at bounding box center [612, 204] width 44 height 27
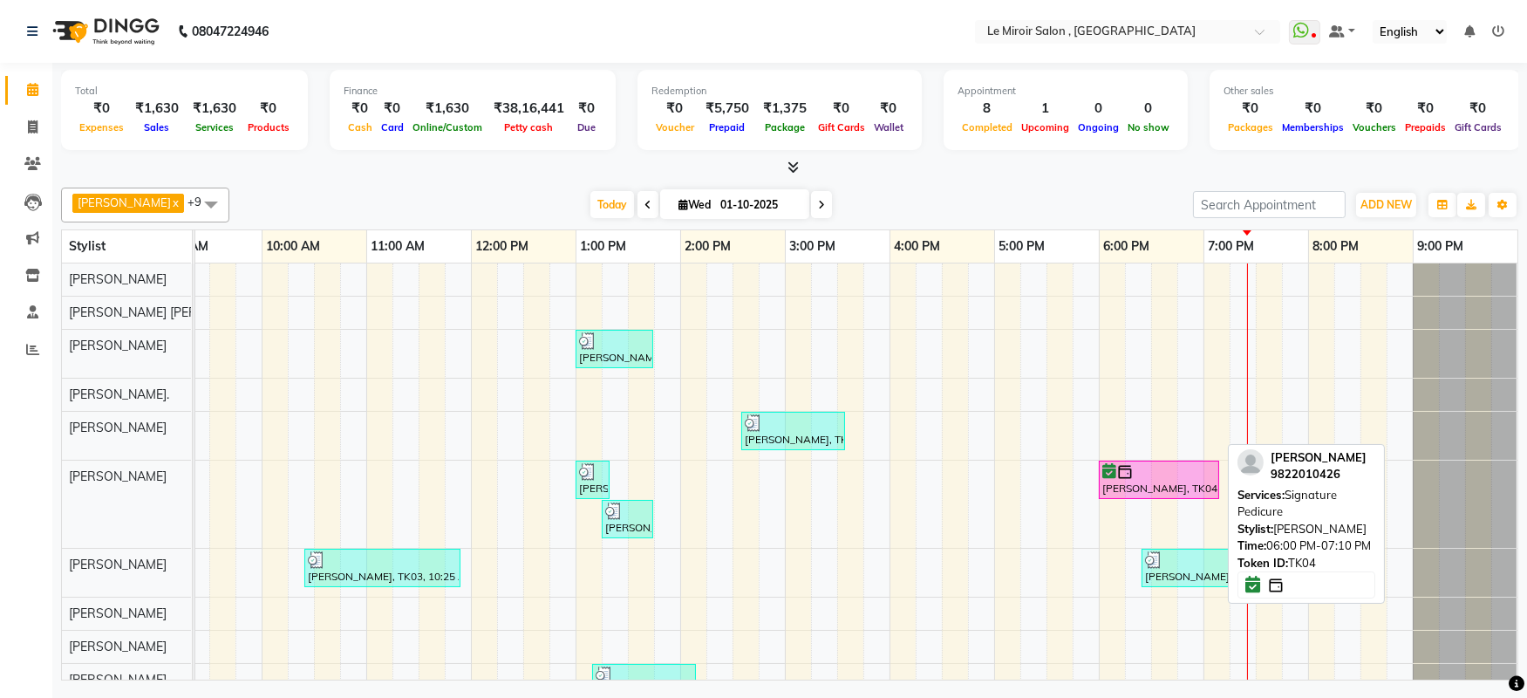
click at [1163, 483] on div "[PERSON_NAME], TK04, 06:00 PM-07:10 PM, Signature Pedicure" at bounding box center [1158, 479] width 117 height 33
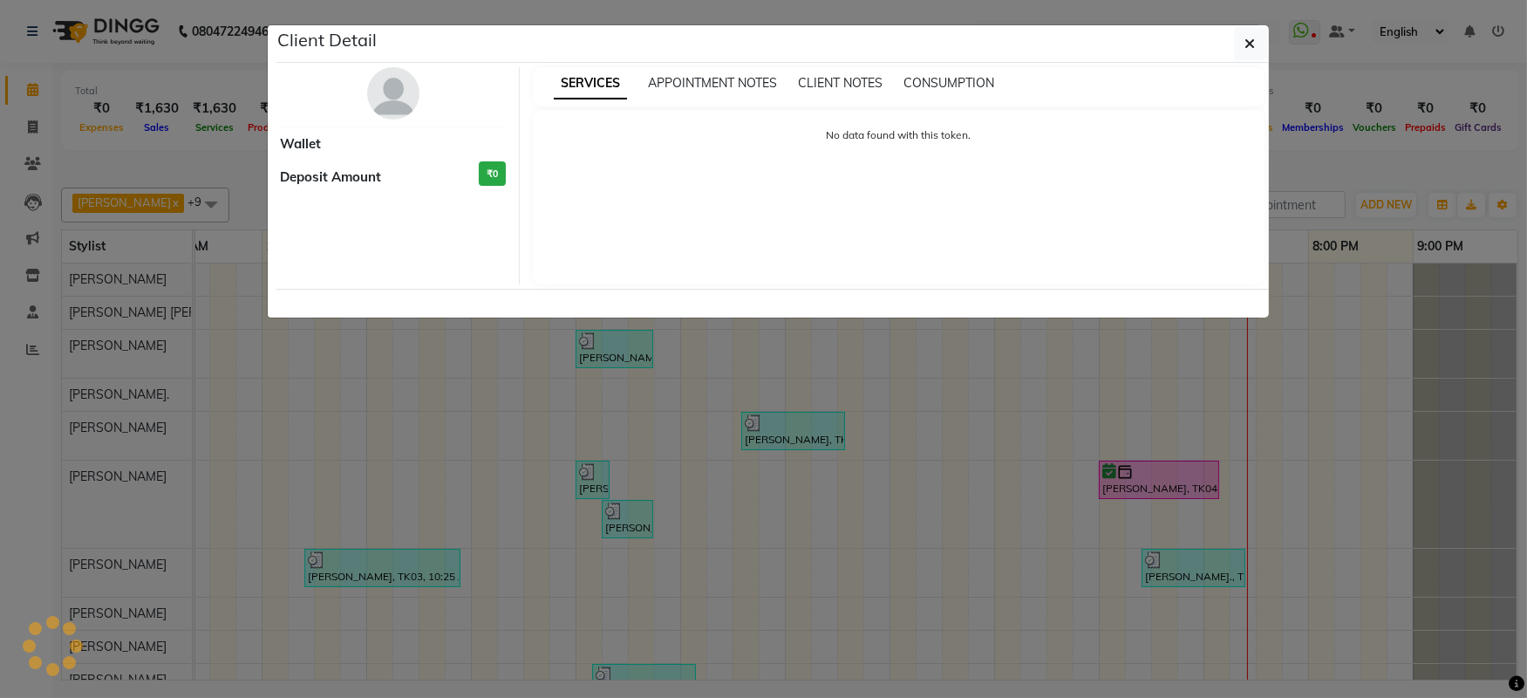
select select "6"
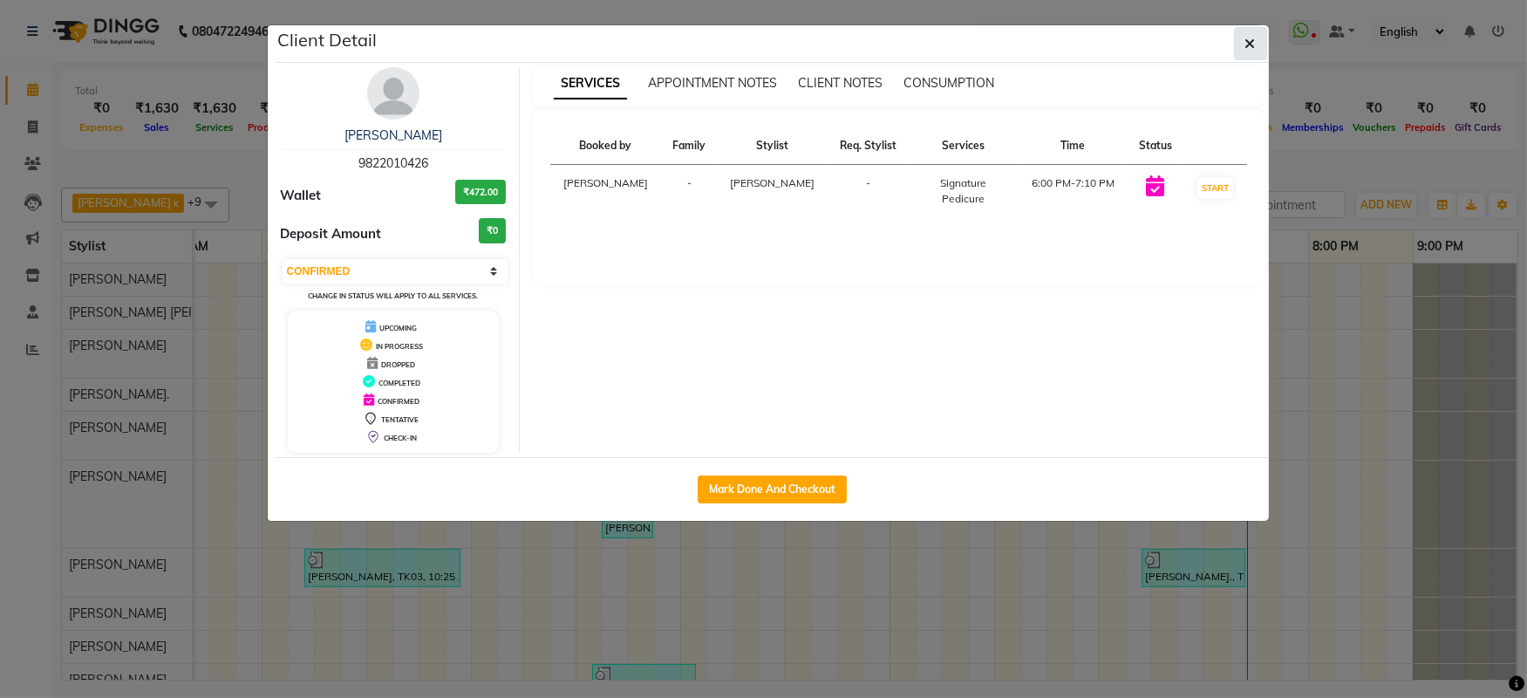
click at [1248, 38] on icon "button" at bounding box center [1250, 44] width 10 height 14
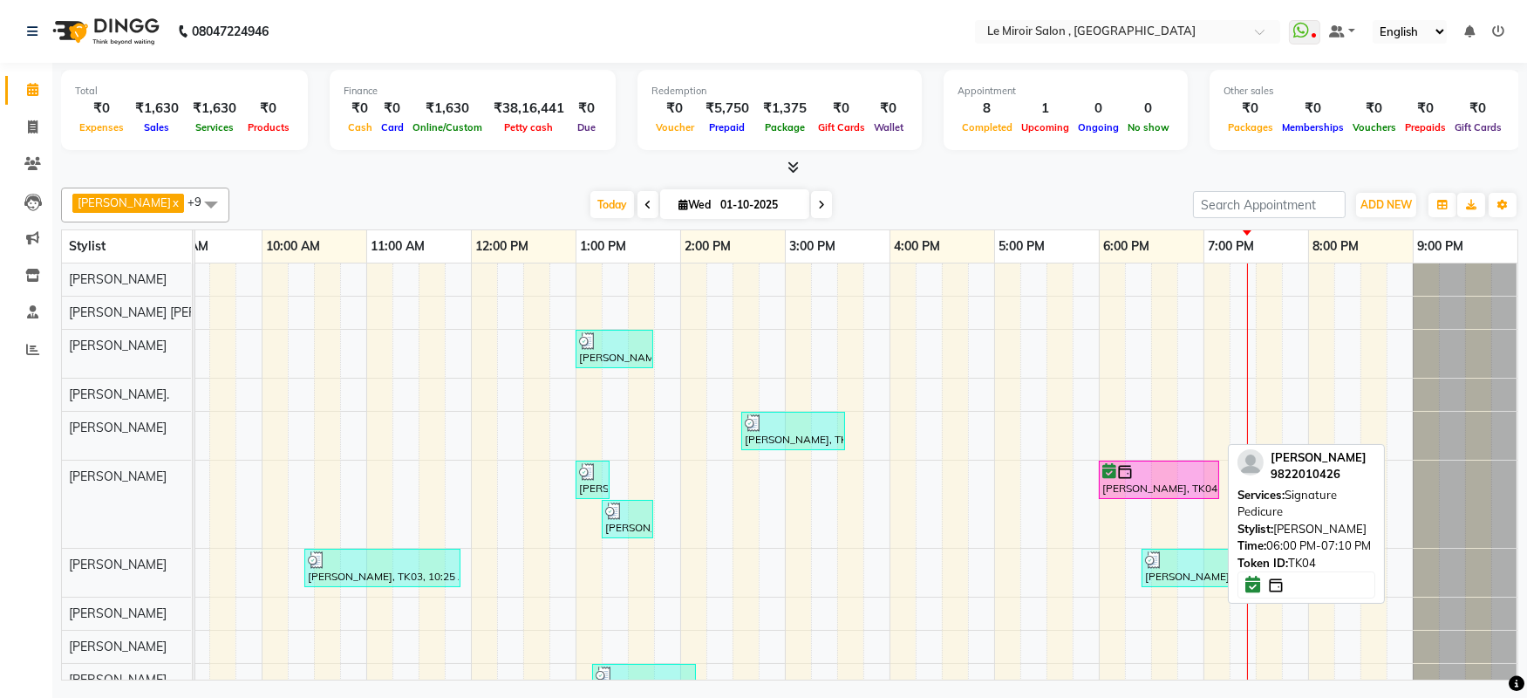
click at [1188, 480] on div at bounding box center [1158, 471] width 113 height 17
select select "6"
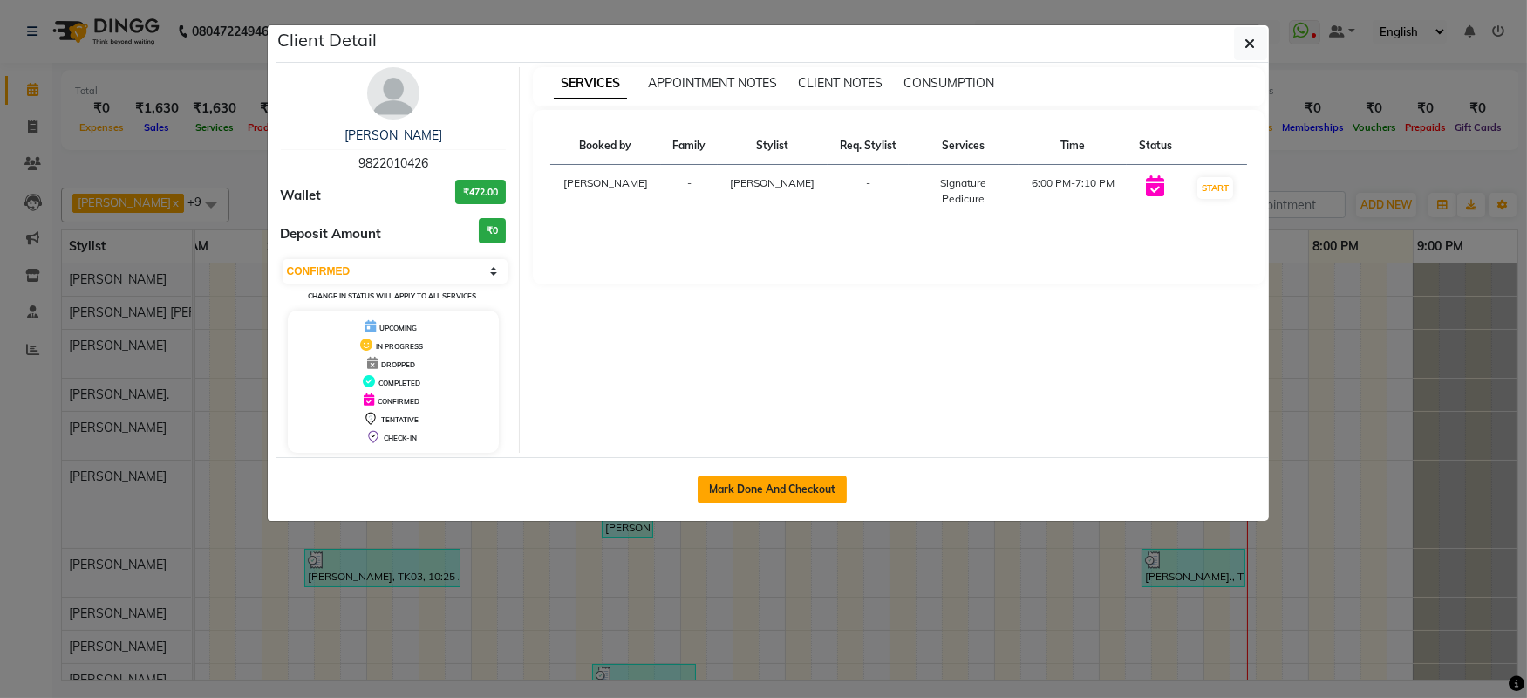
click at [825, 494] on button "Mark Done And Checkout" at bounding box center [772, 489] width 149 height 28
select select "53"
select select "service"
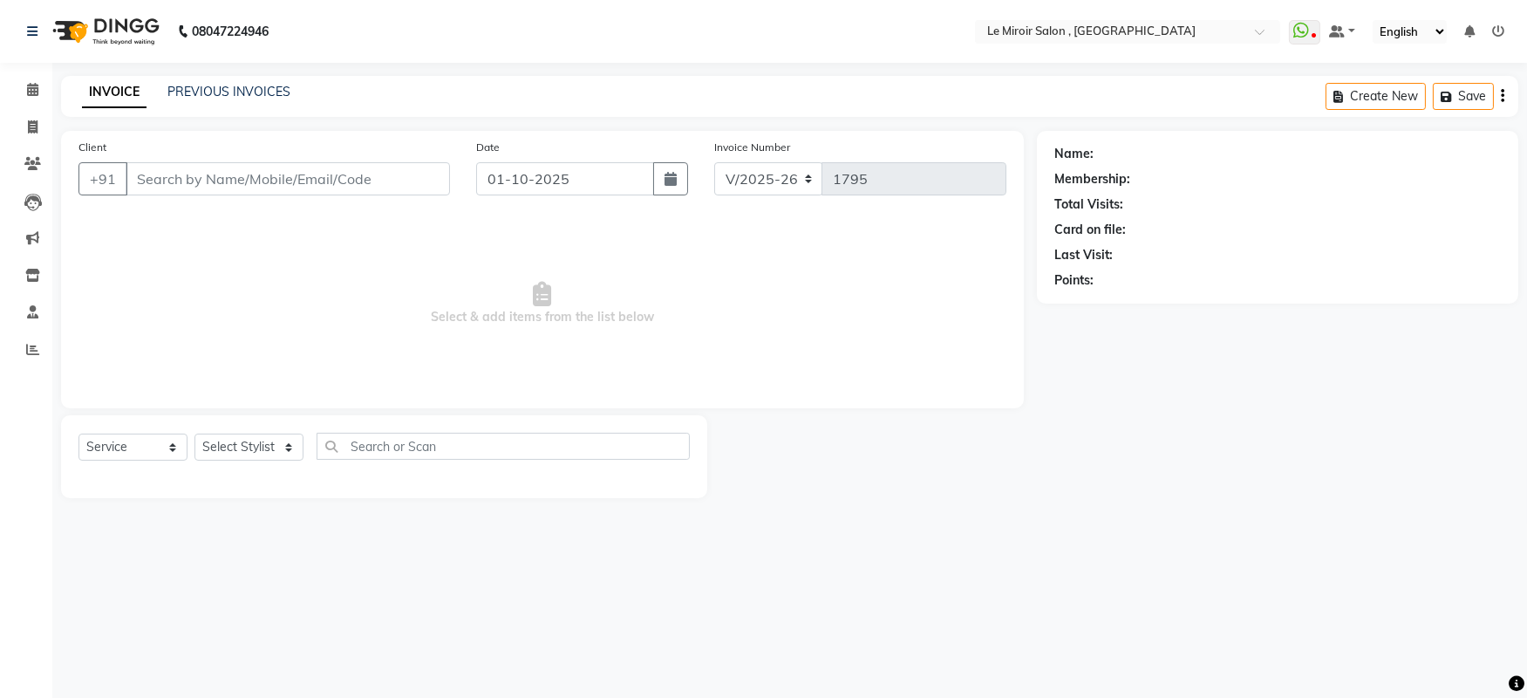
select select "3"
type input "9822010426"
select select "79891"
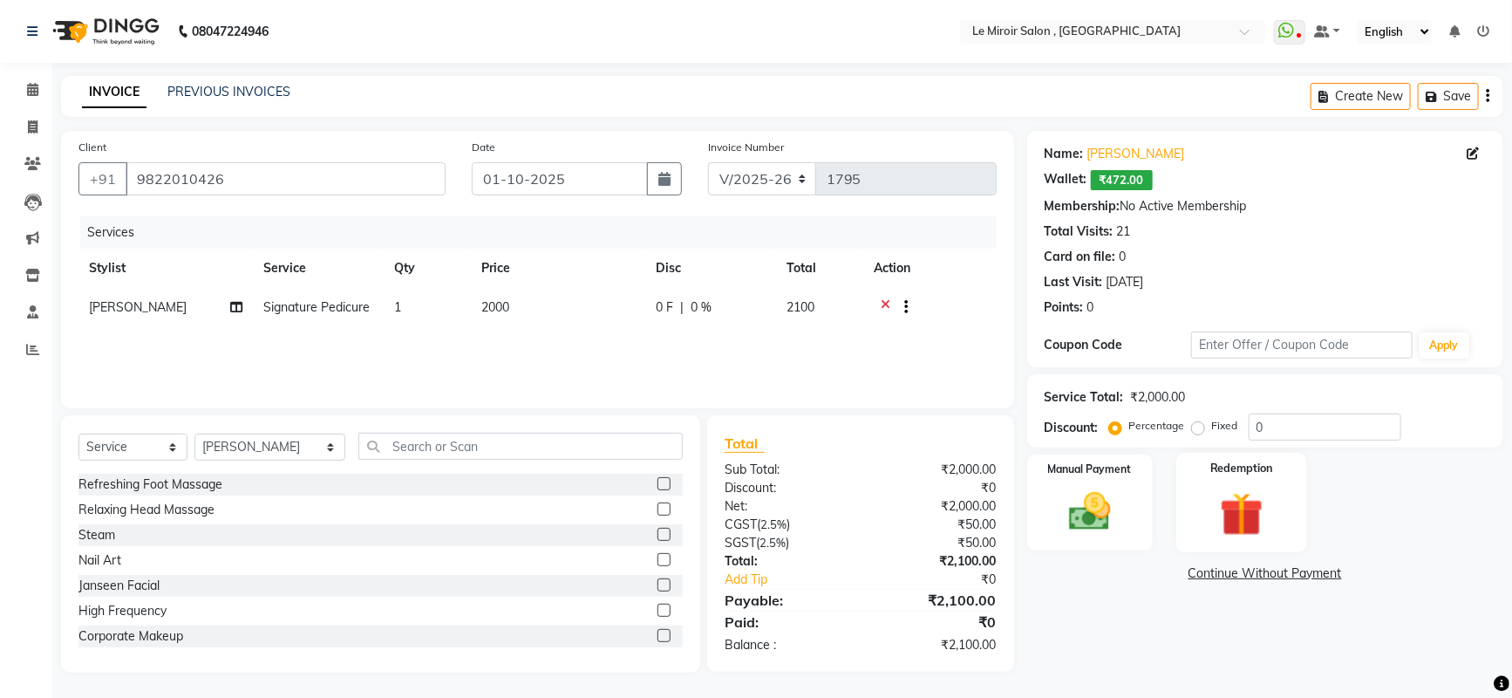
click at [1217, 508] on img at bounding box center [1241, 514] width 71 height 54
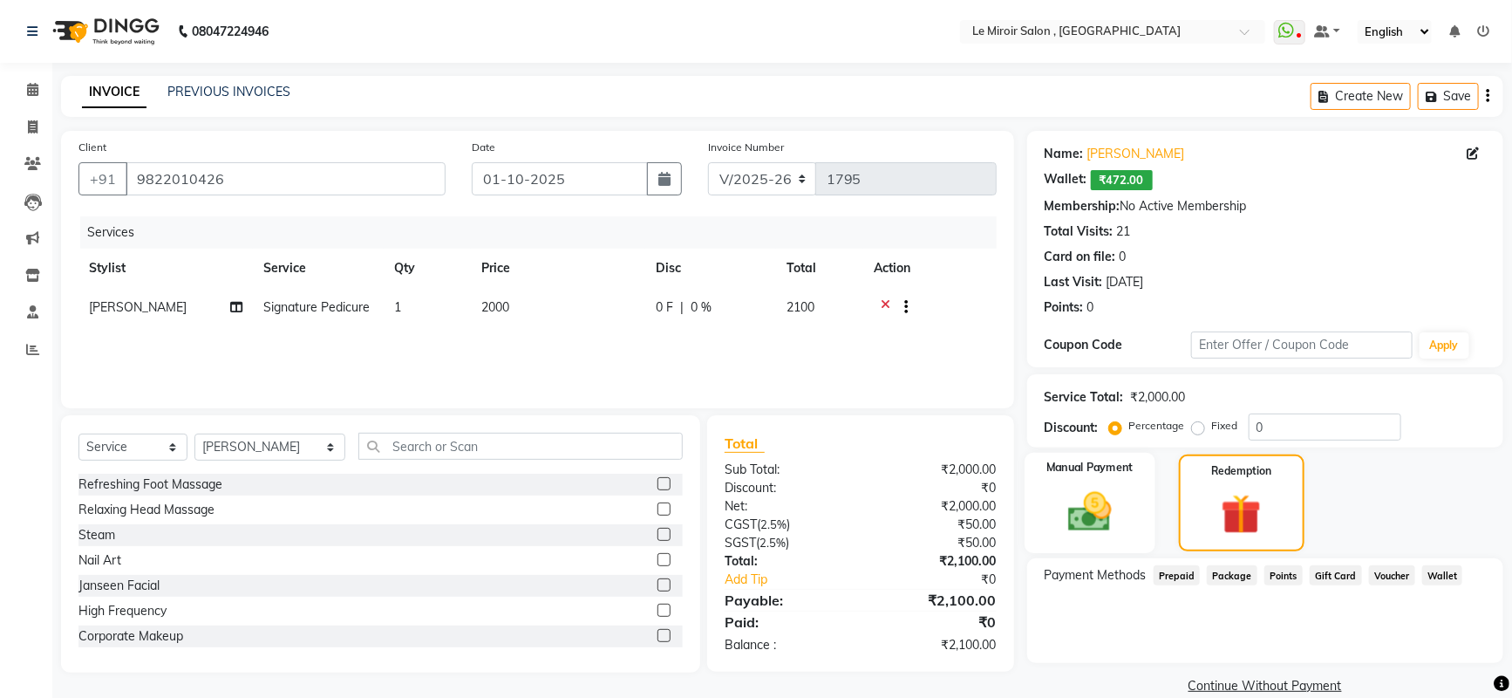
click at [1103, 542] on div "Manual Payment" at bounding box center [1089, 503] width 131 height 101
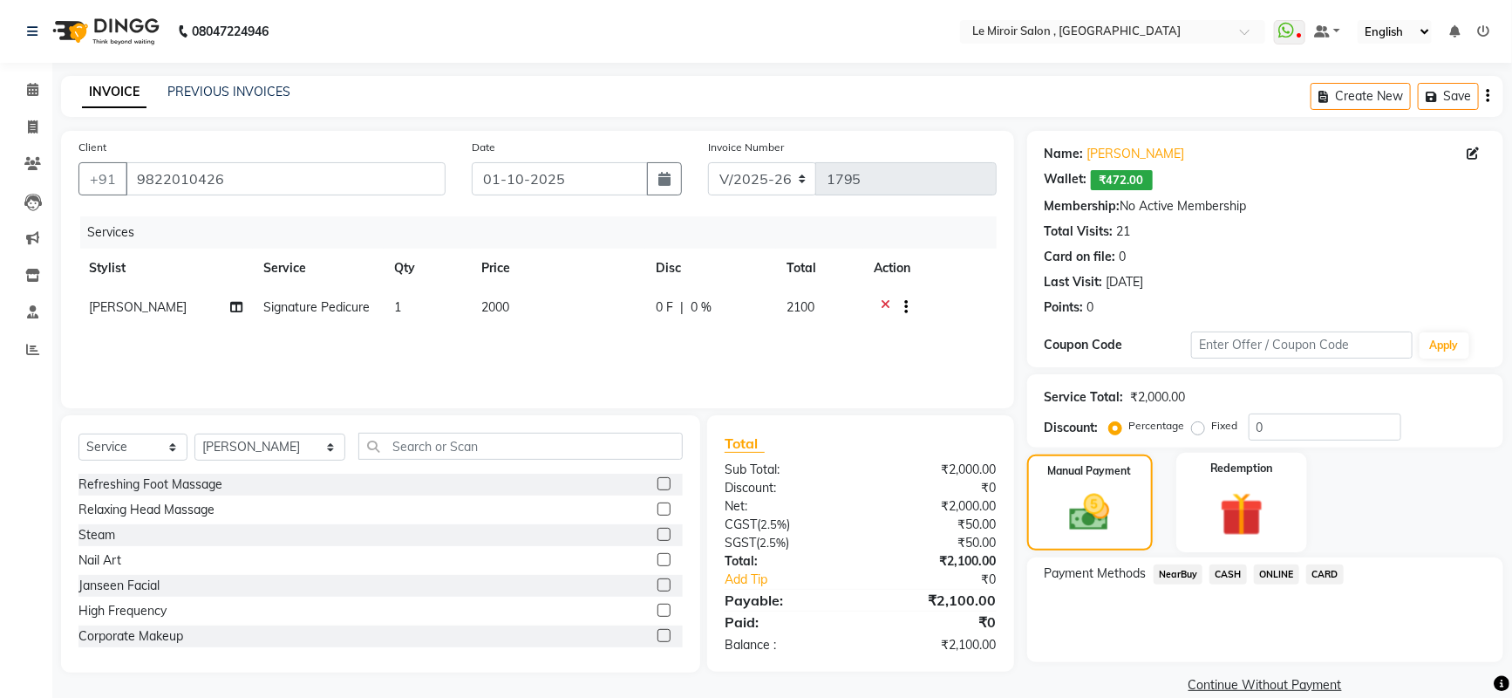
click at [1288, 534] on div "Redemption" at bounding box center [1241, 502] width 131 height 99
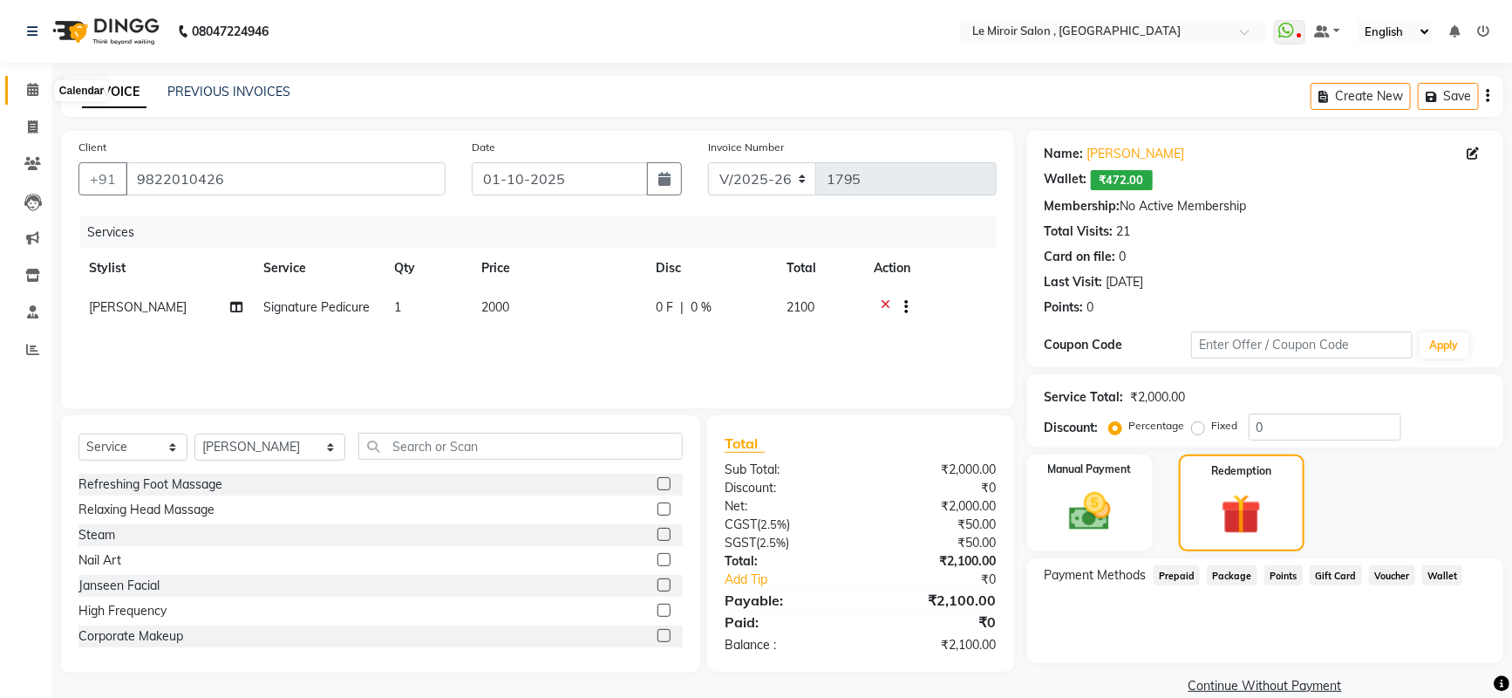
click at [39, 96] on span at bounding box center [32, 90] width 31 height 20
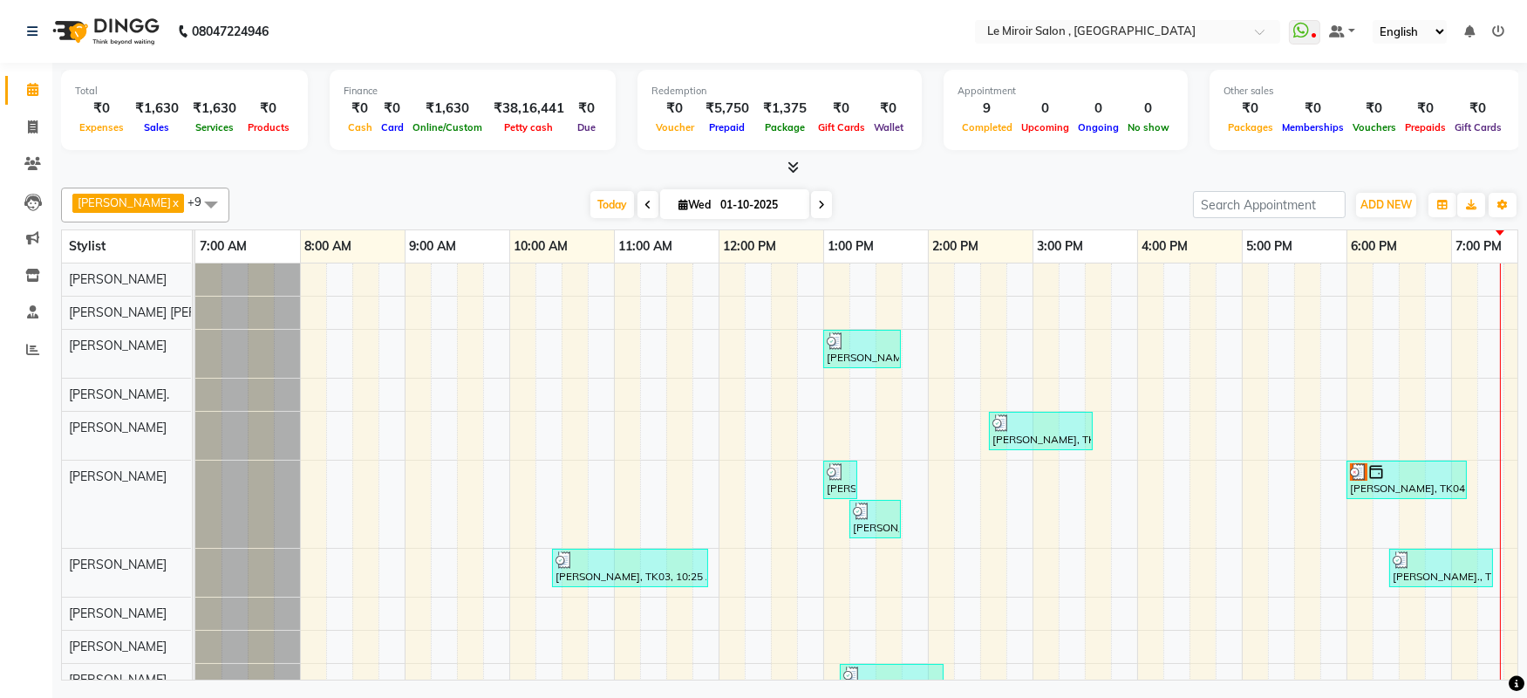
click at [811, 201] on span at bounding box center [821, 204] width 21 height 27
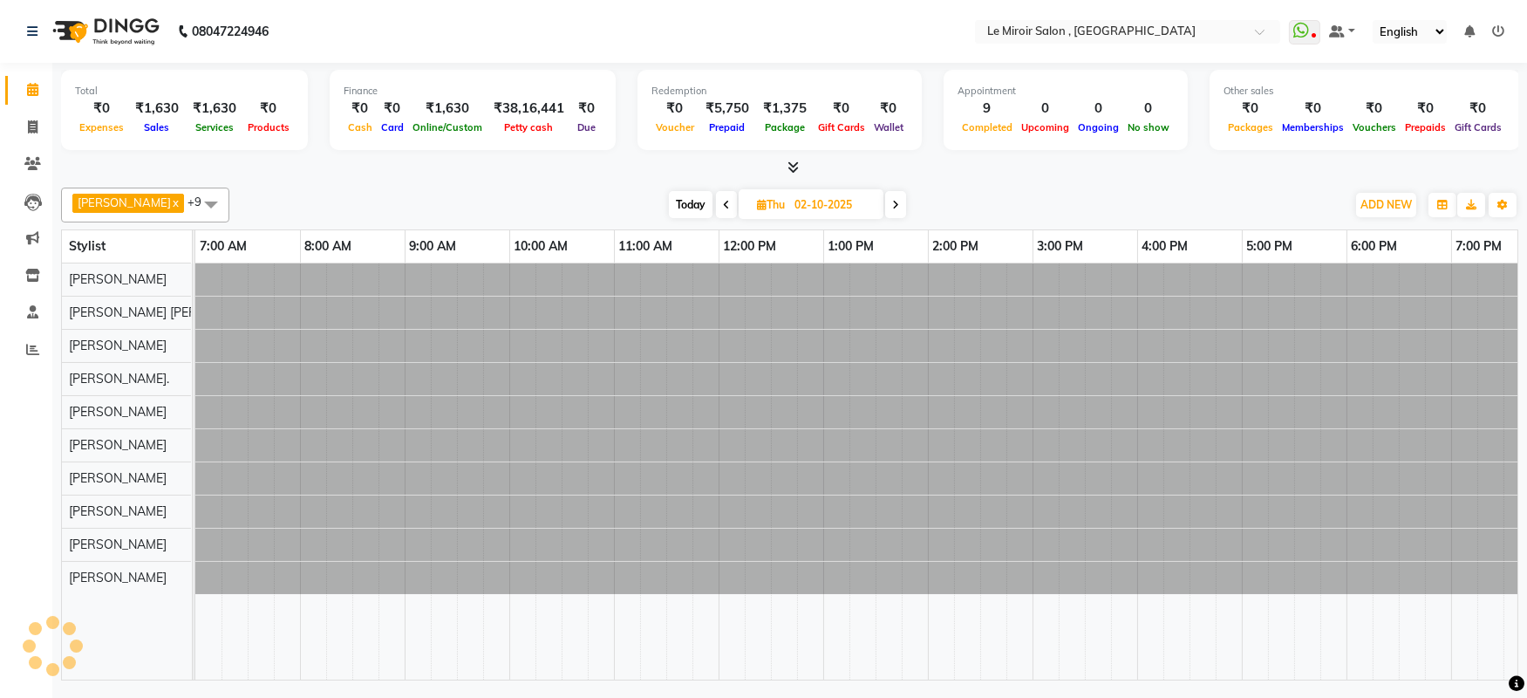
scroll to position [0, 248]
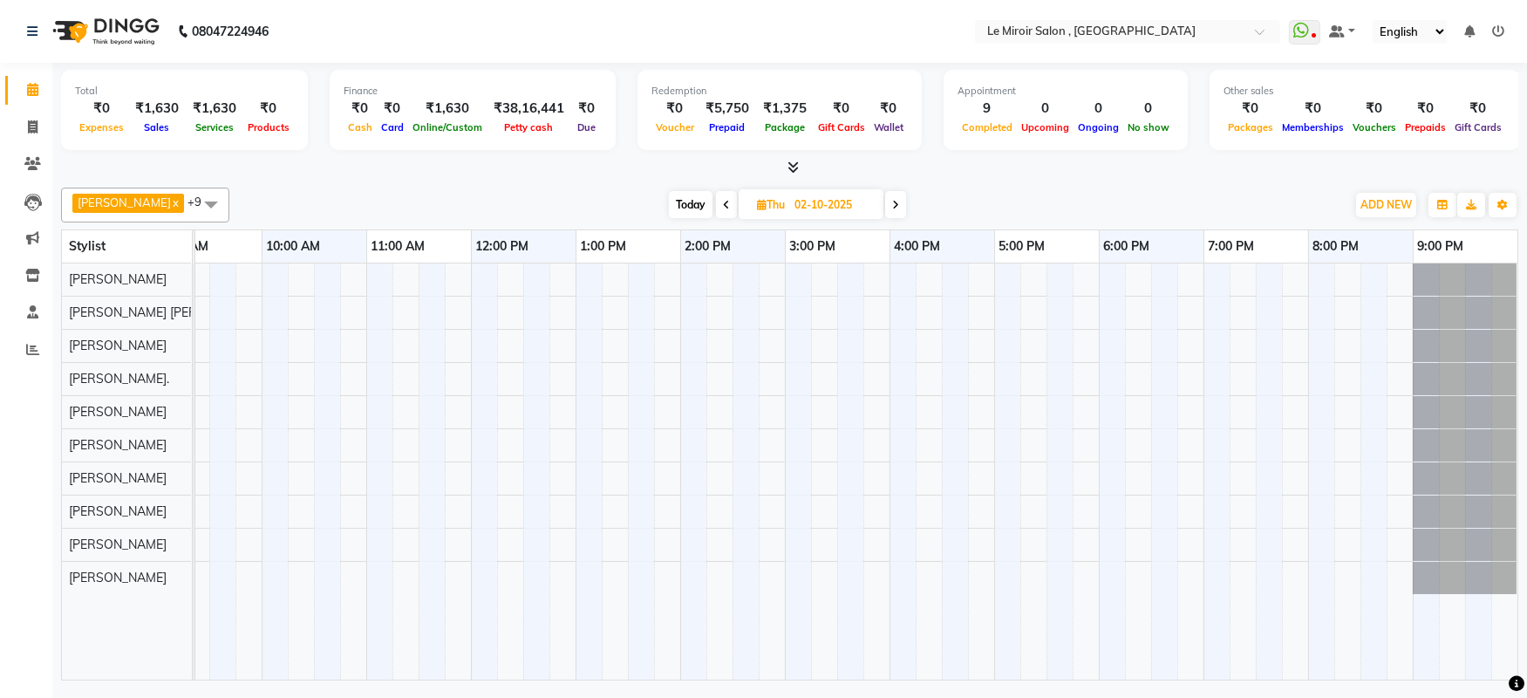
click at [716, 201] on span at bounding box center [726, 204] width 21 height 27
type input "01-10-2025"
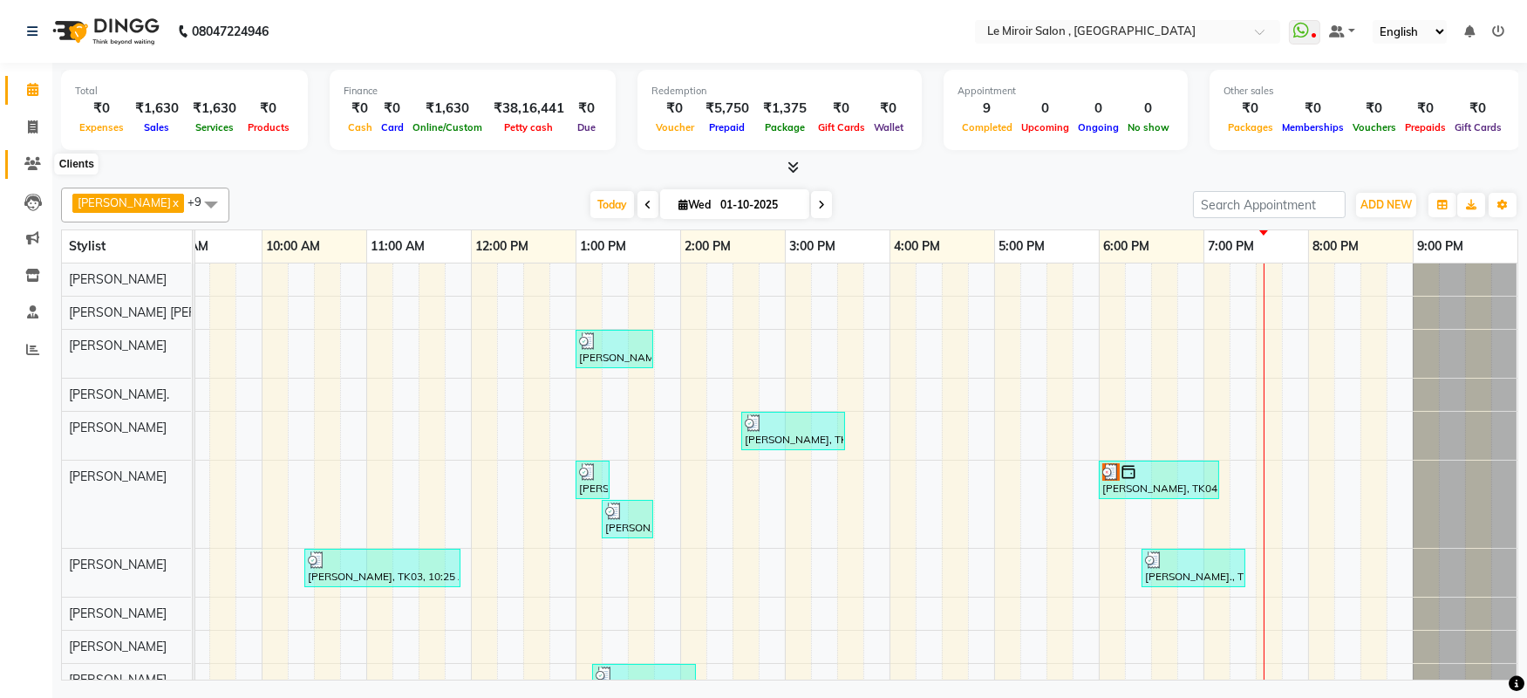
click at [24, 154] on span at bounding box center [32, 164] width 31 height 20
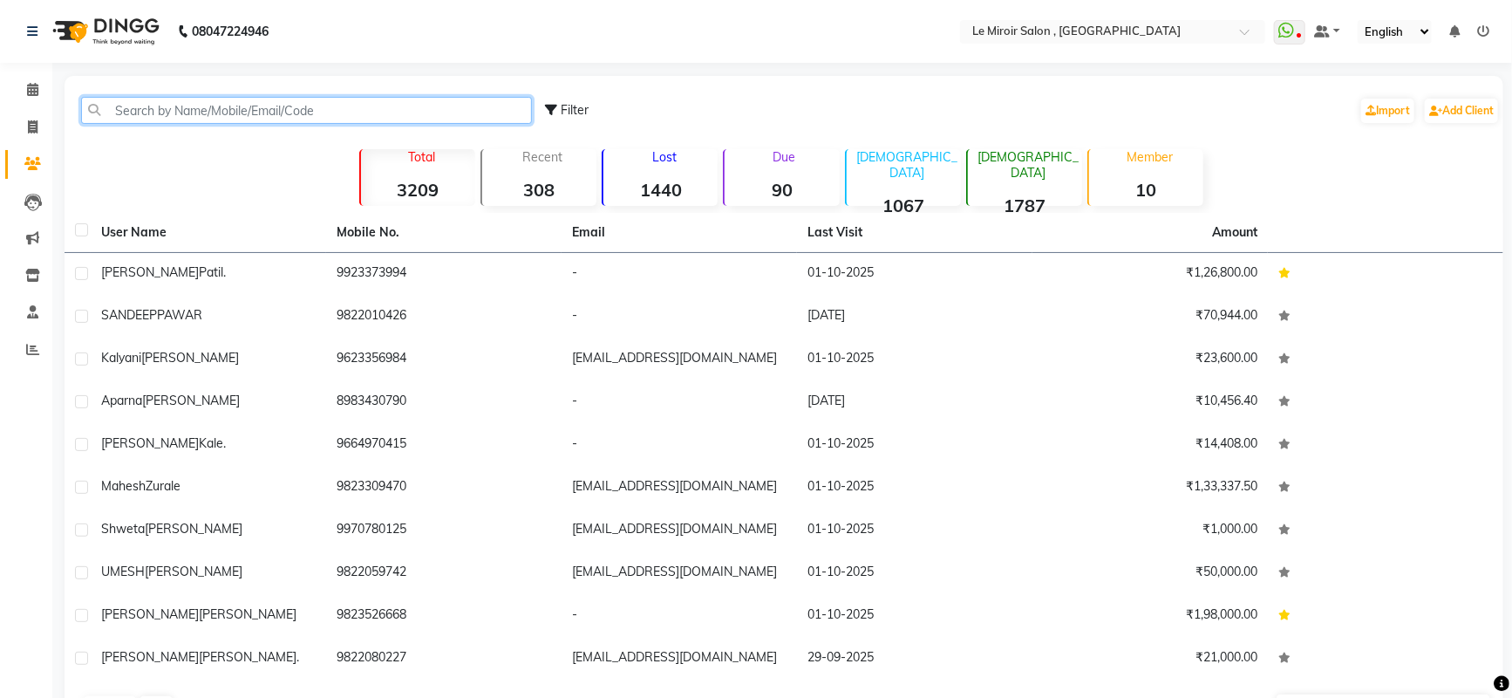
click at [204, 109] on input "text" at bounding box center [306, 110] width 451 height 27
paste input "9822041620"
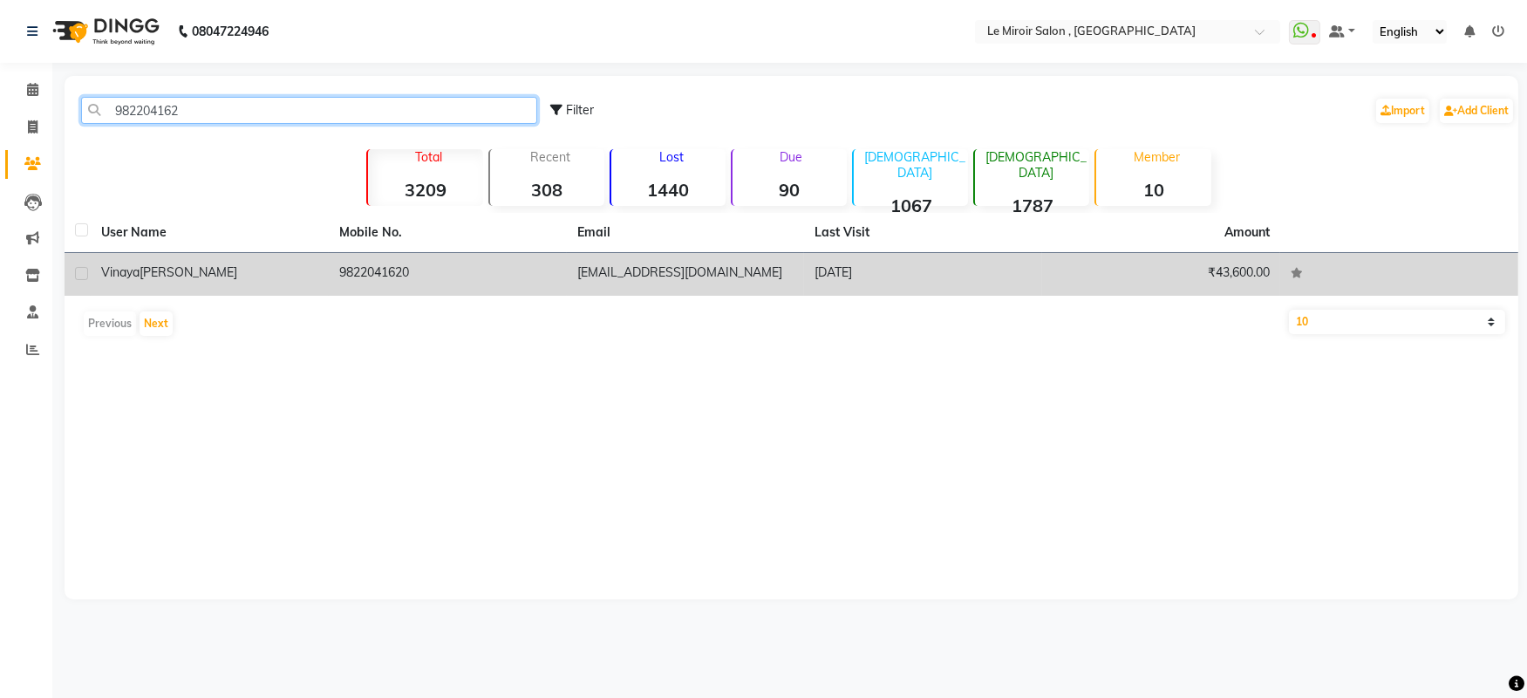
type input "982204162"
click at [97, 268] on td "[PERSON_NAME]" at bounding box center [210, 274] width 238 height 43
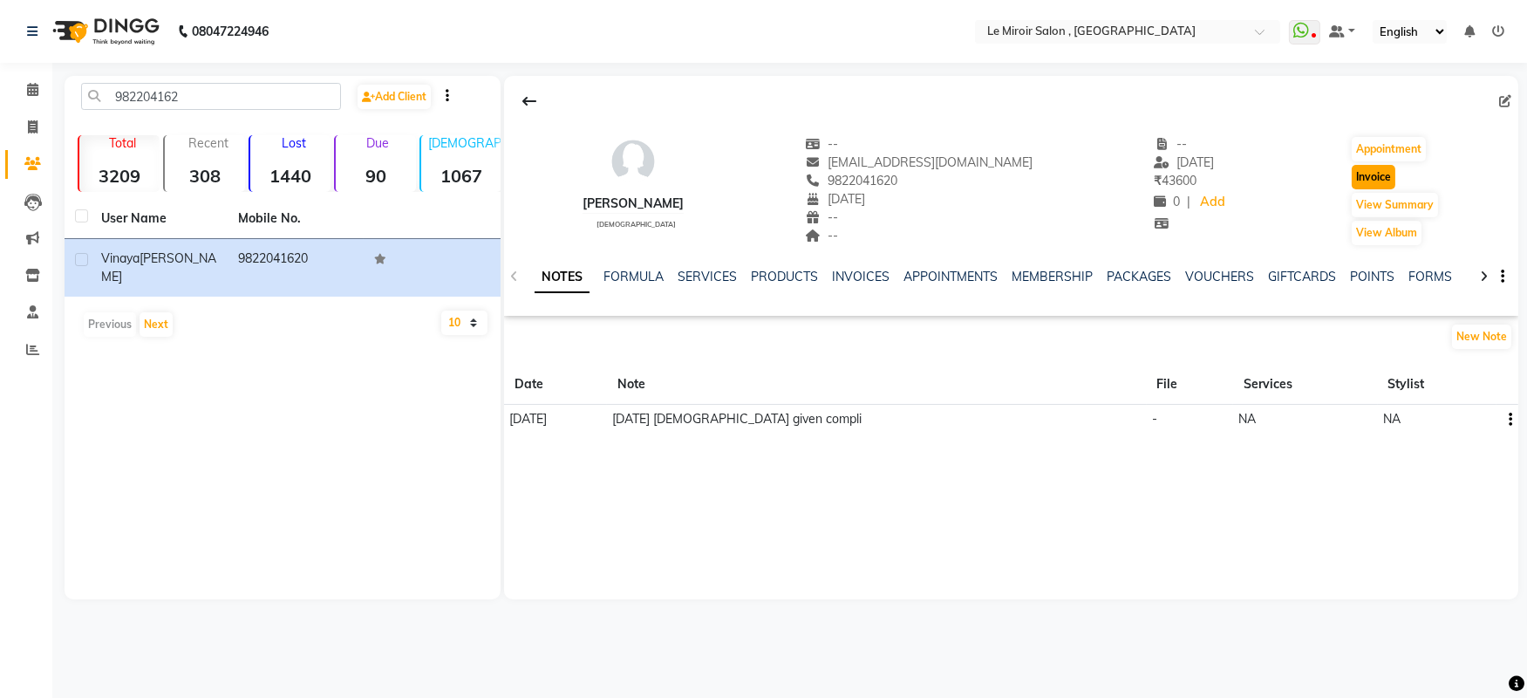
click at [1376, 178] on button "Invoice" at bounding box center [1373, 177] width 44 height 24
select select "service"
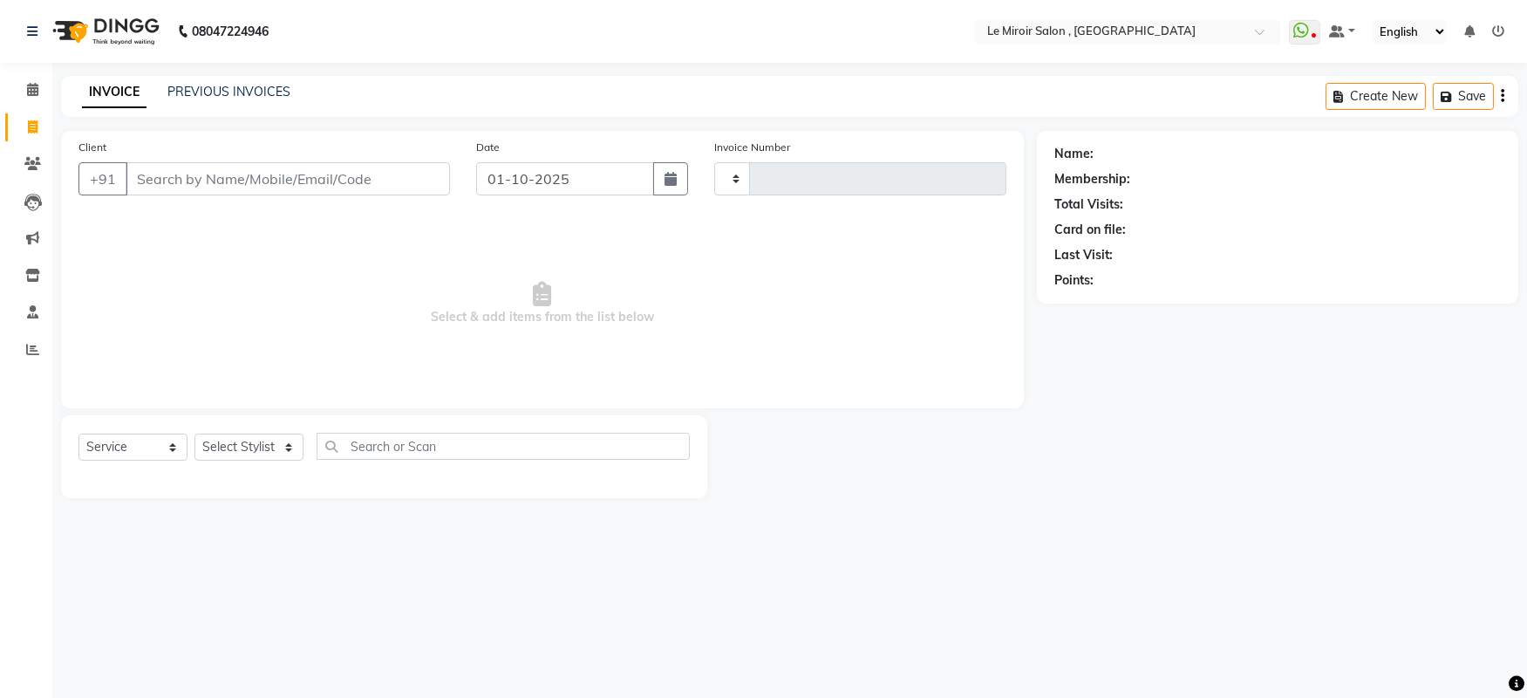
type input "1795"
select select "53"
type input "9822041620"
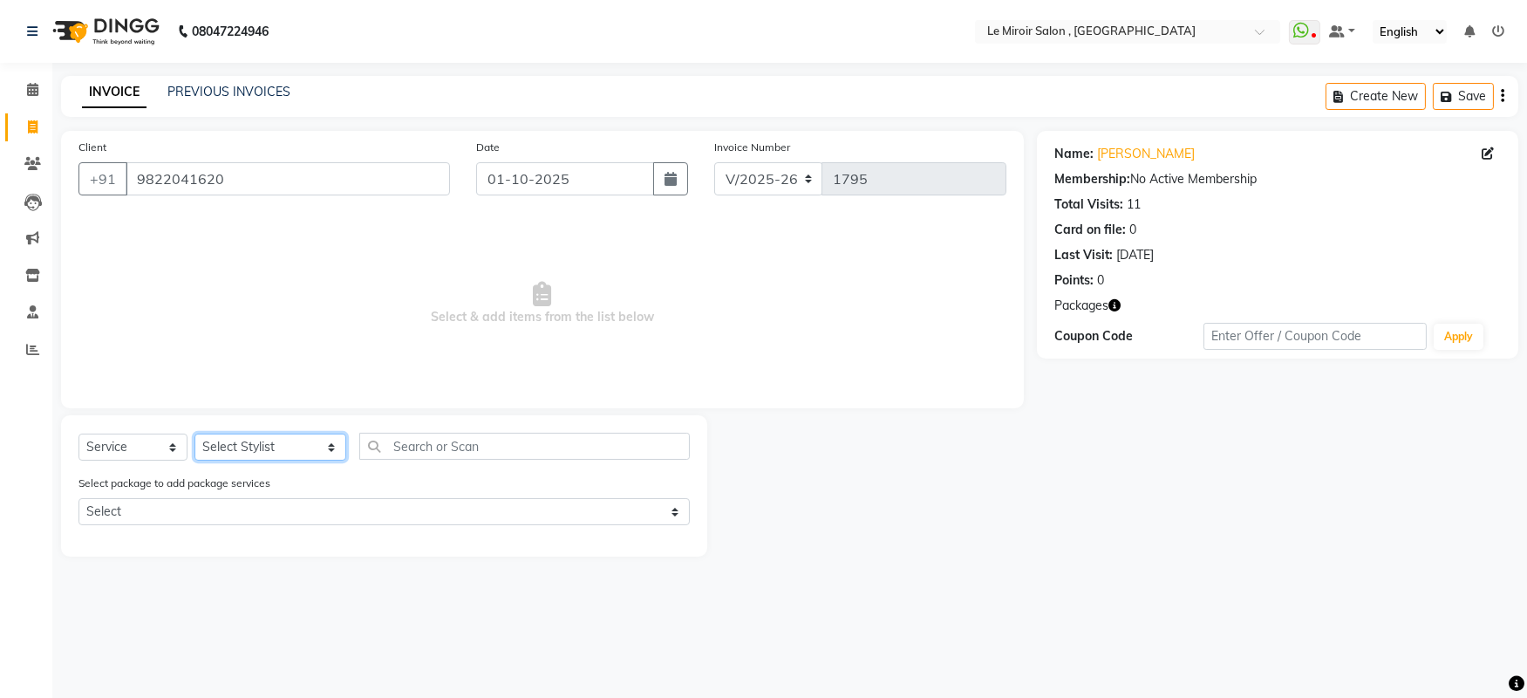
click at [236, 451] on select "Select Stylist [PERSON_NAME] [PERSON_NAME] CA [PERSON_NAME] [PERSON_NAME] Front…" at bounding box center [270, 446] width 152 height 27
select select "85603"
click at [194, 434] on select "Select Stylist [PERSON_NAME] [PERSON_NAME] CA [PERSON_NAME] [PERSON_NAME] Front…" at bounding box center [270, 446] width 152 height 27
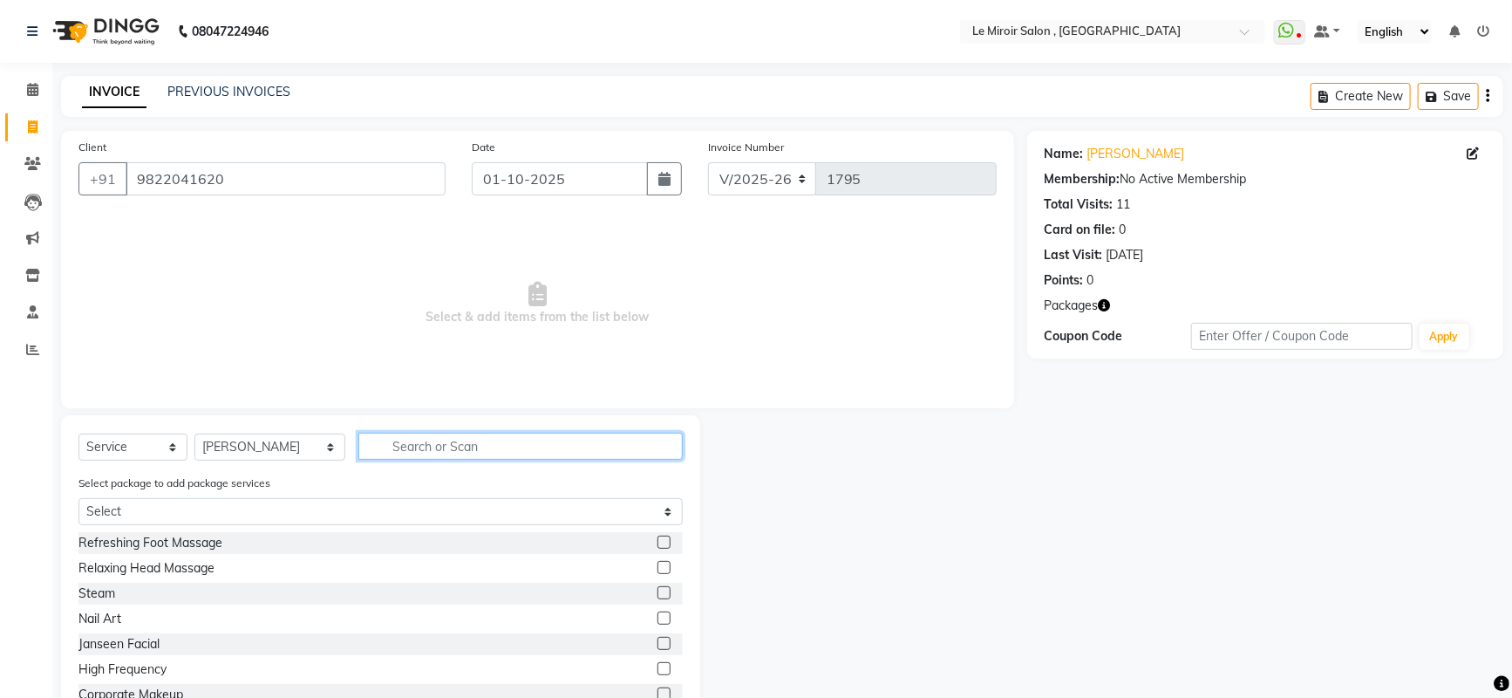
click at [477, 445] on input "text" at bounding box center [520, 445] width 325 height 27
type input "de"
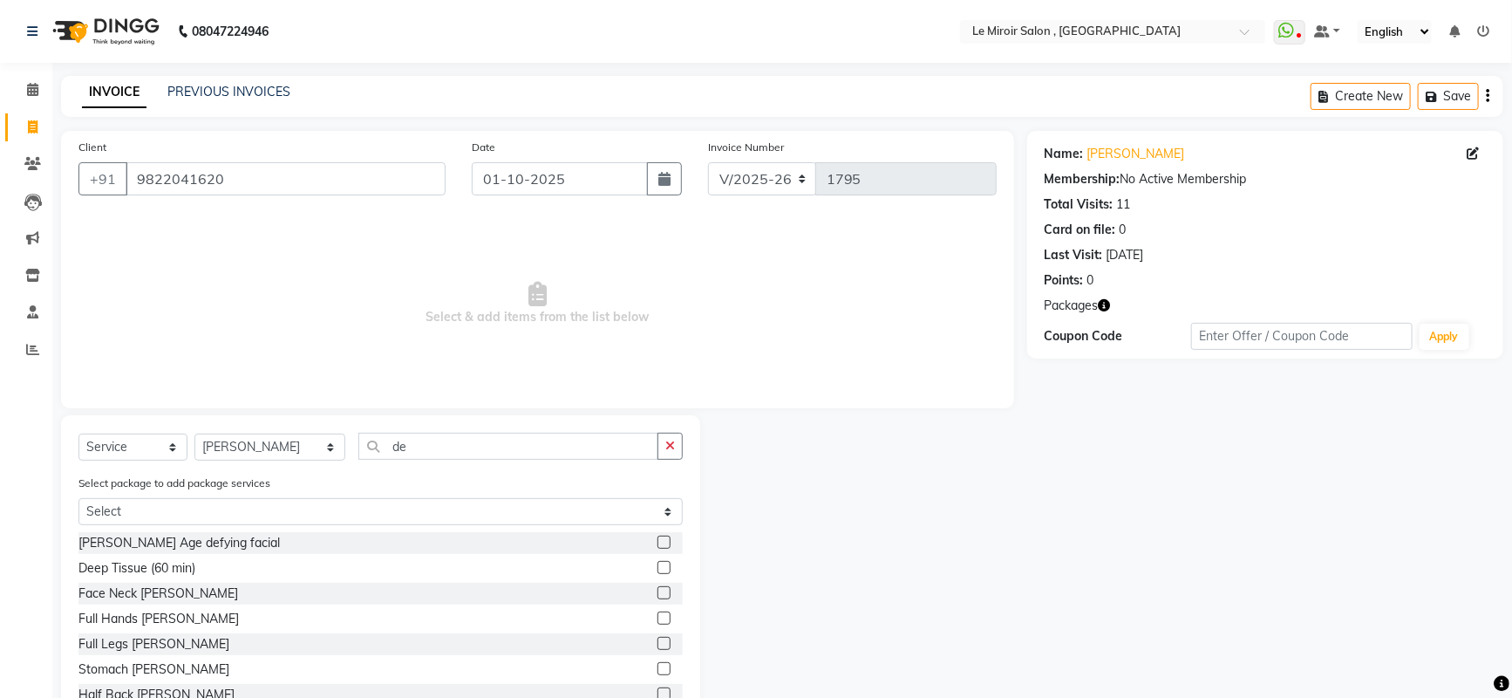
click at [657, 563] on label at bounding box center [663, 567] width 13 height 13
click at [657, 563] on input "checkbox" at bounding box center [662, 567] width 11 height 11
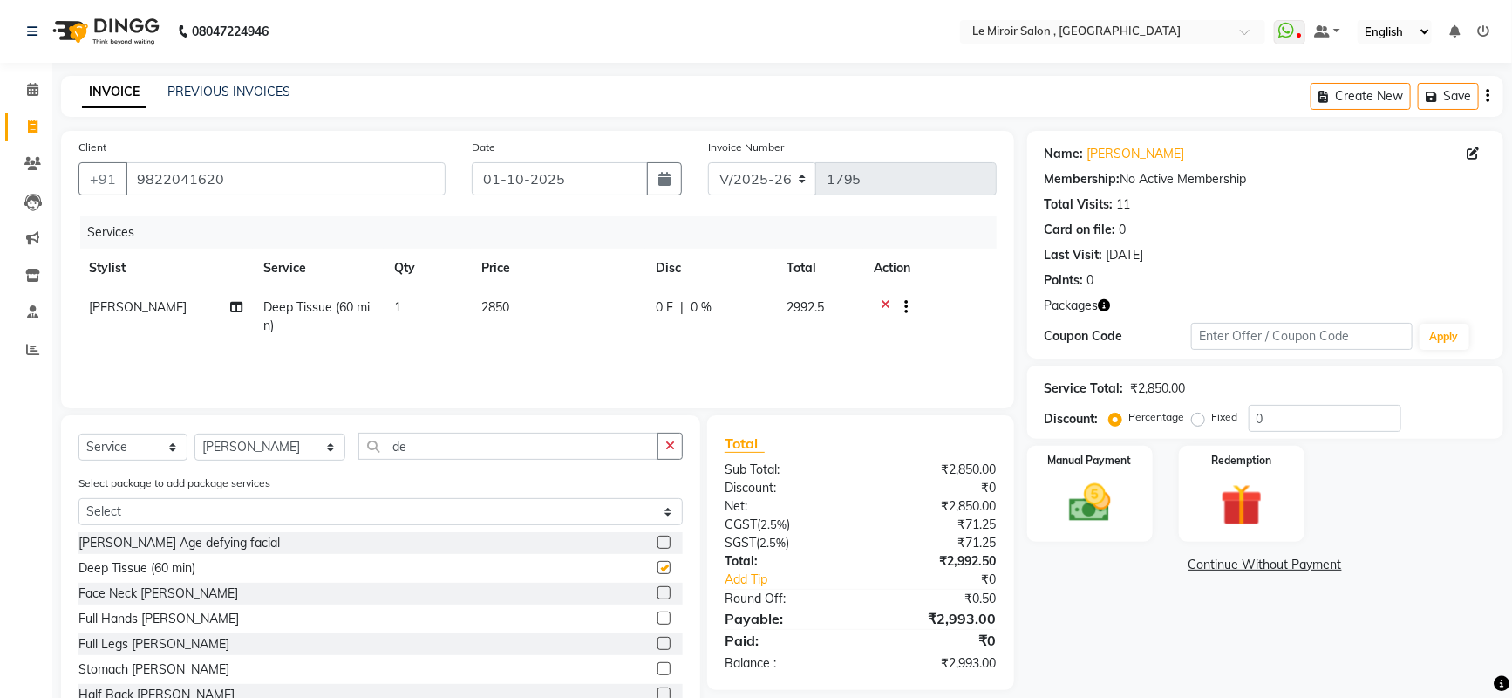
checkbox input "false"
click at [556, 306] on td "2850" at bounding box center [558, 317] width 174 height 58
select select "85603"
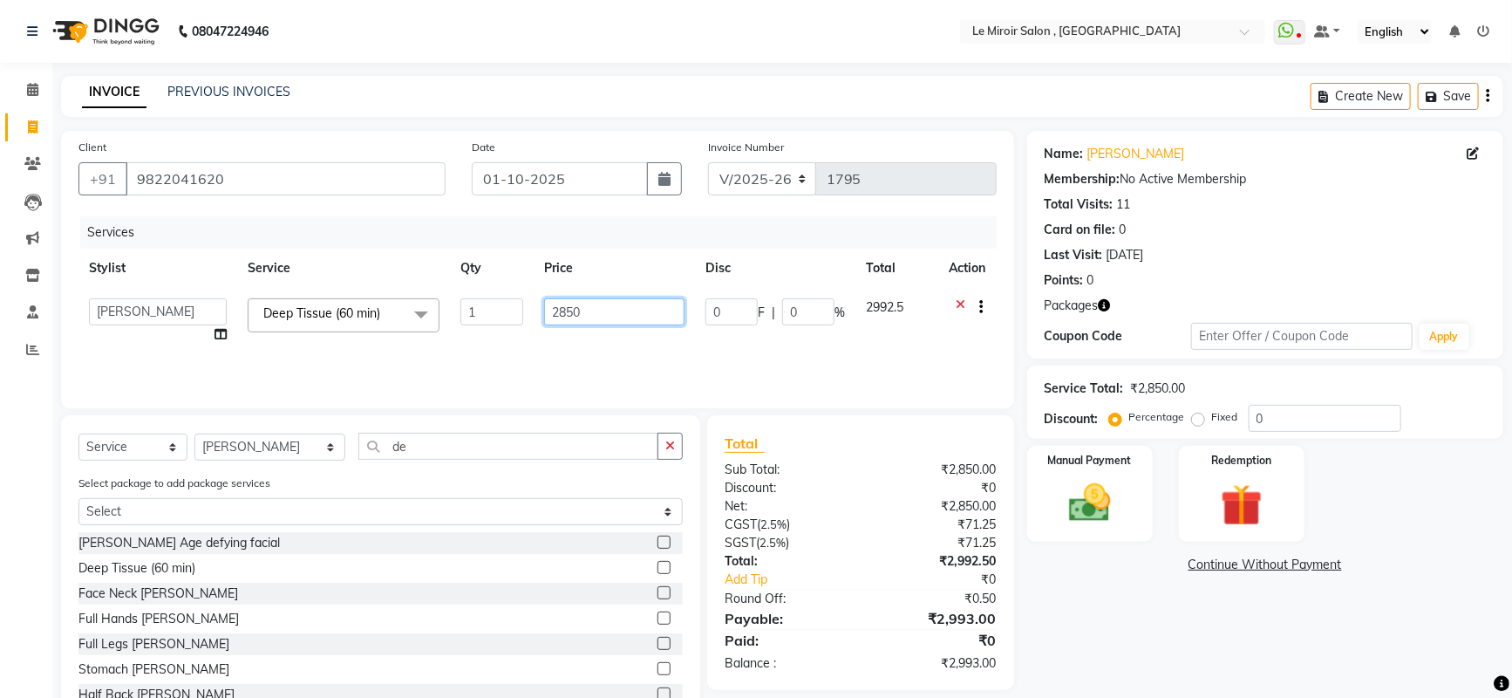
click at [624, 311] on input "2850" at bounding box center [614, 311] width 140 height 27
type input "2"
type input "1425"
click at [1235, 499] on img at bounding box center [1241, 505] width 71 height 54
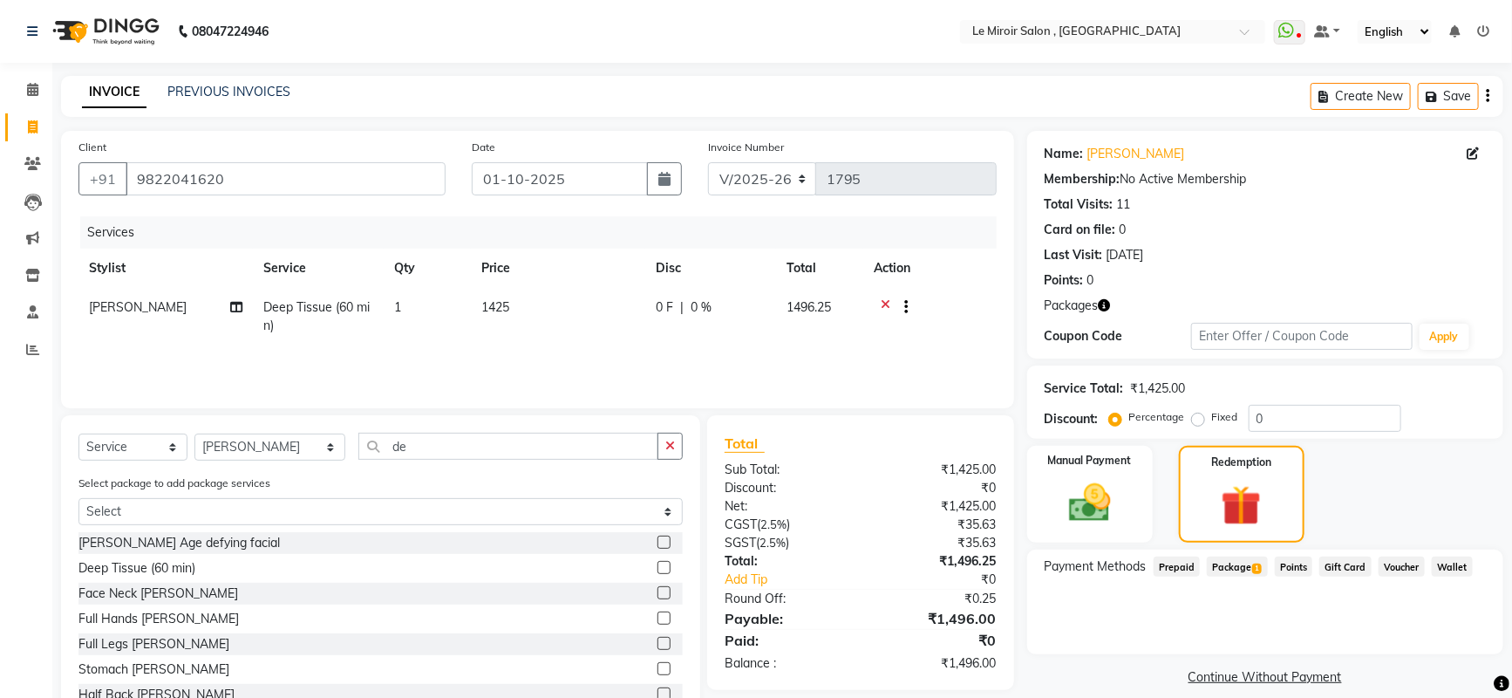
click at [1253, 563] on span "1" at bounding box center [1257, 568] width 10 height 10
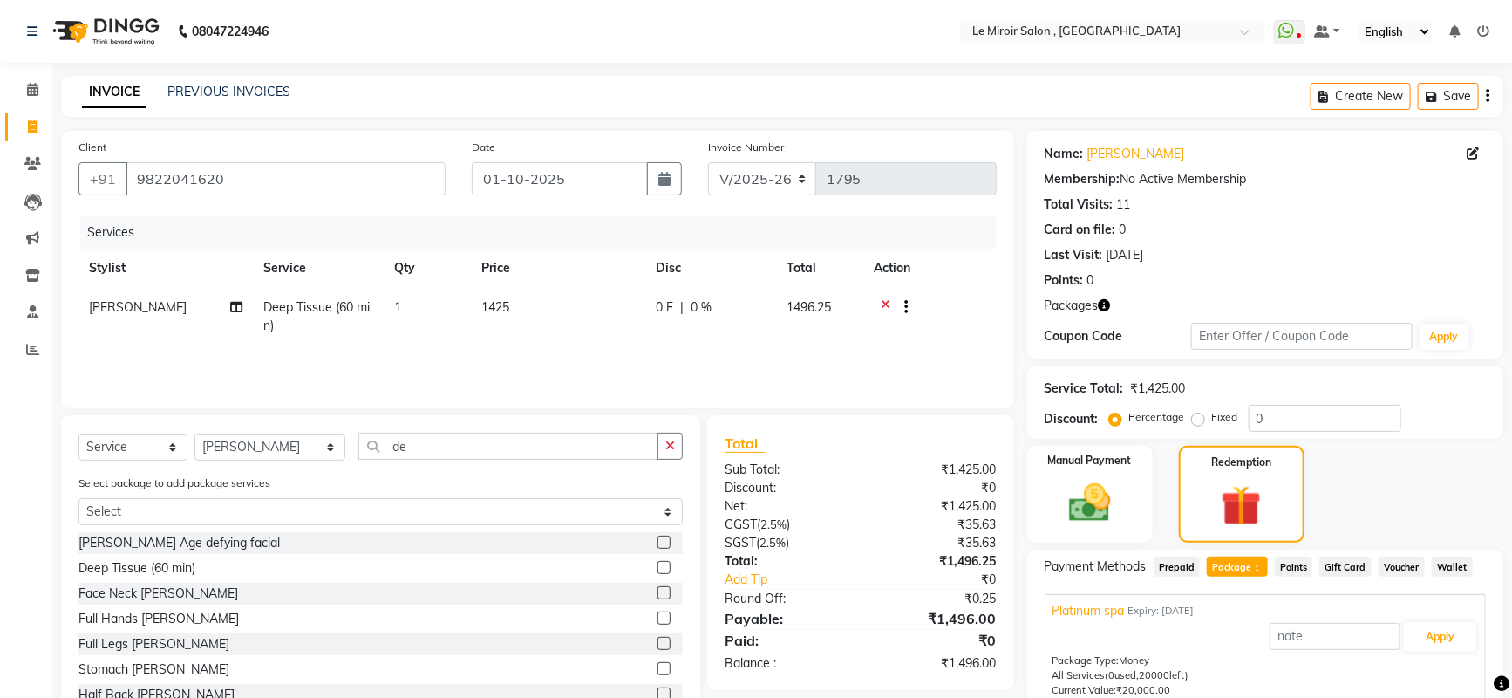
scroll to position [75, 0]
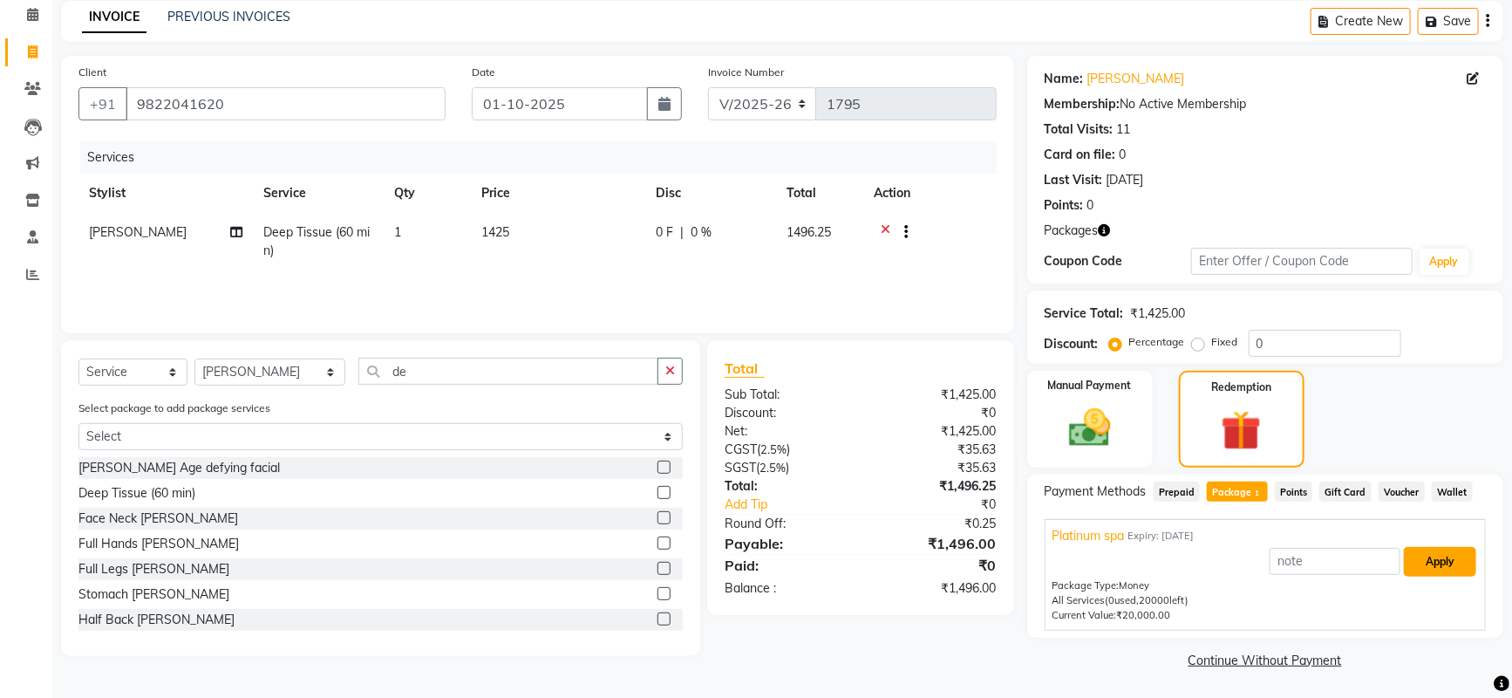
click at [1433, 567] on button "Apply" at bounding box center [1440, 562] width 72 height 30
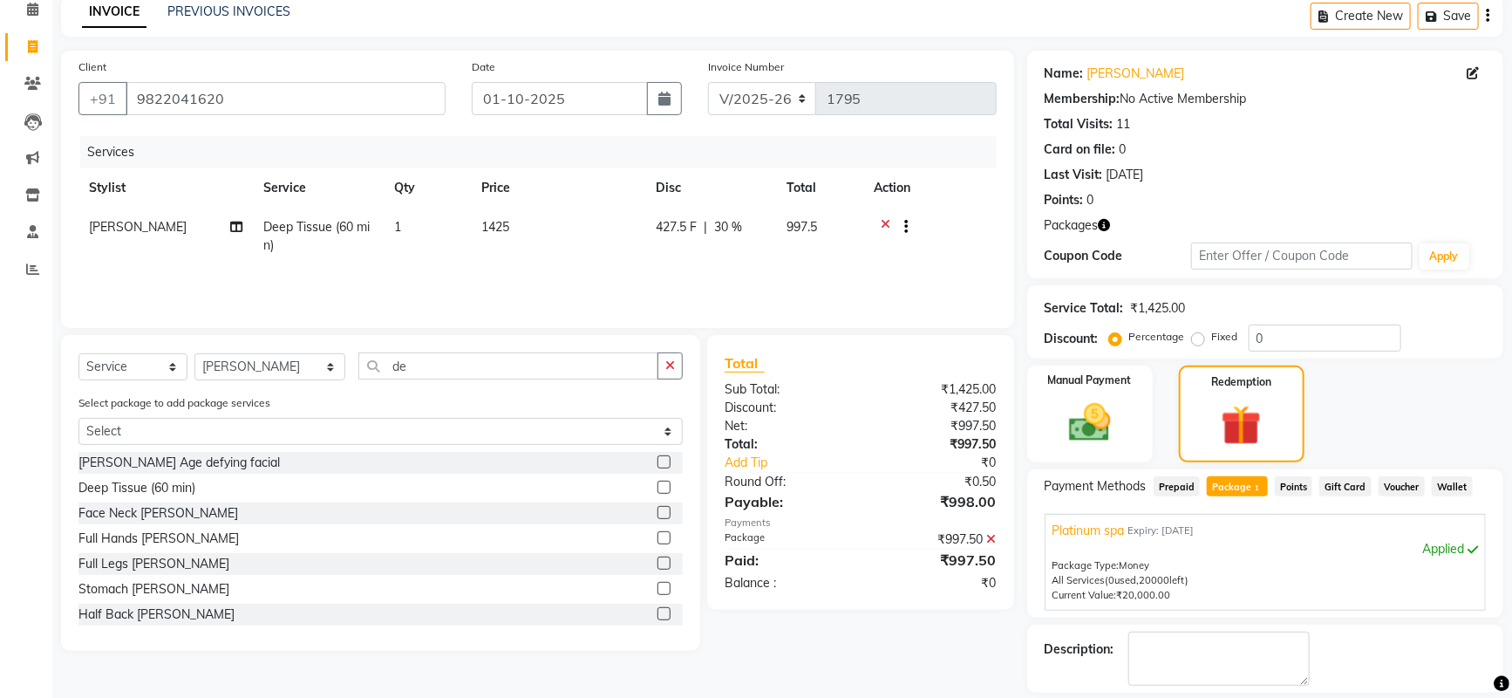
scroll to position [160, 0]
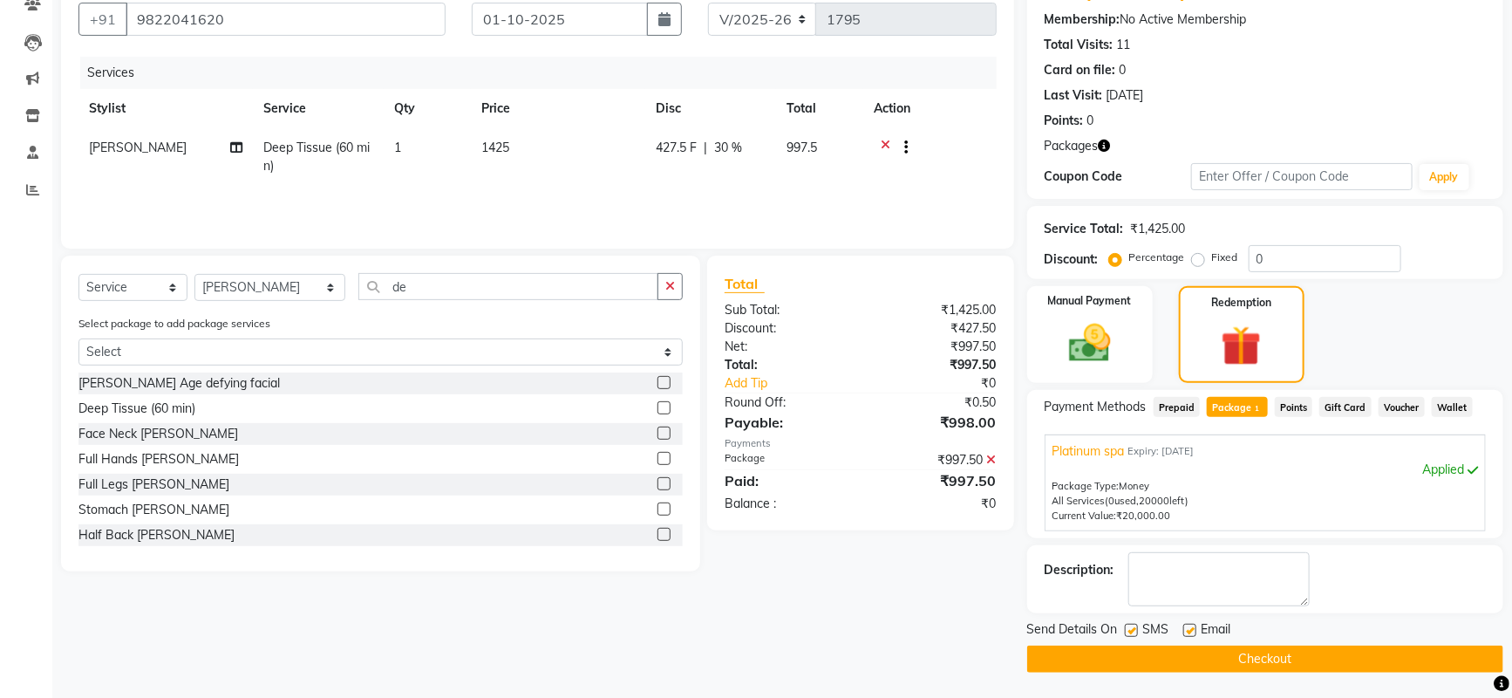
click at [726, 146] on span "30 %" at bounding box center [728, 148] width 28 height 18
select select "85603"
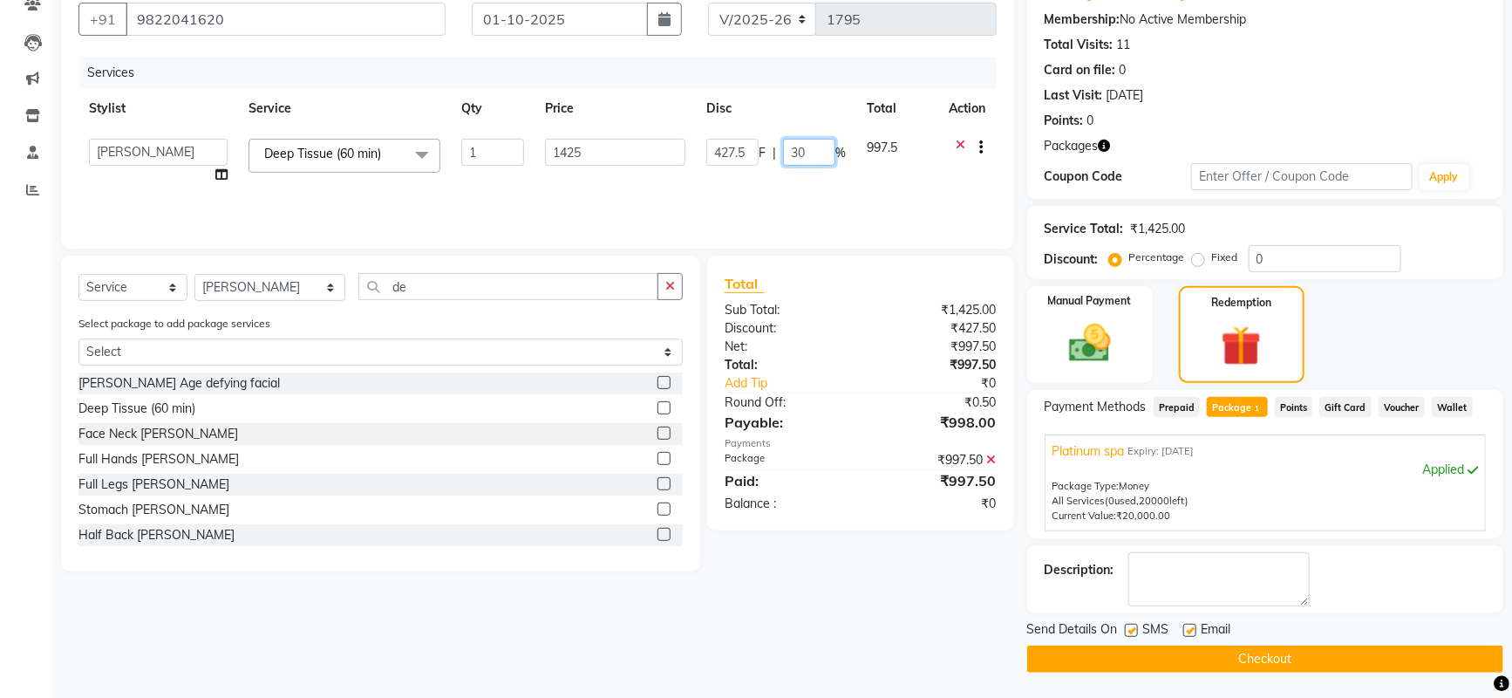
click at [813, 145] on input "30" at bounding box center [809, 152] width 52 height 27
type input "3"
type input "00"
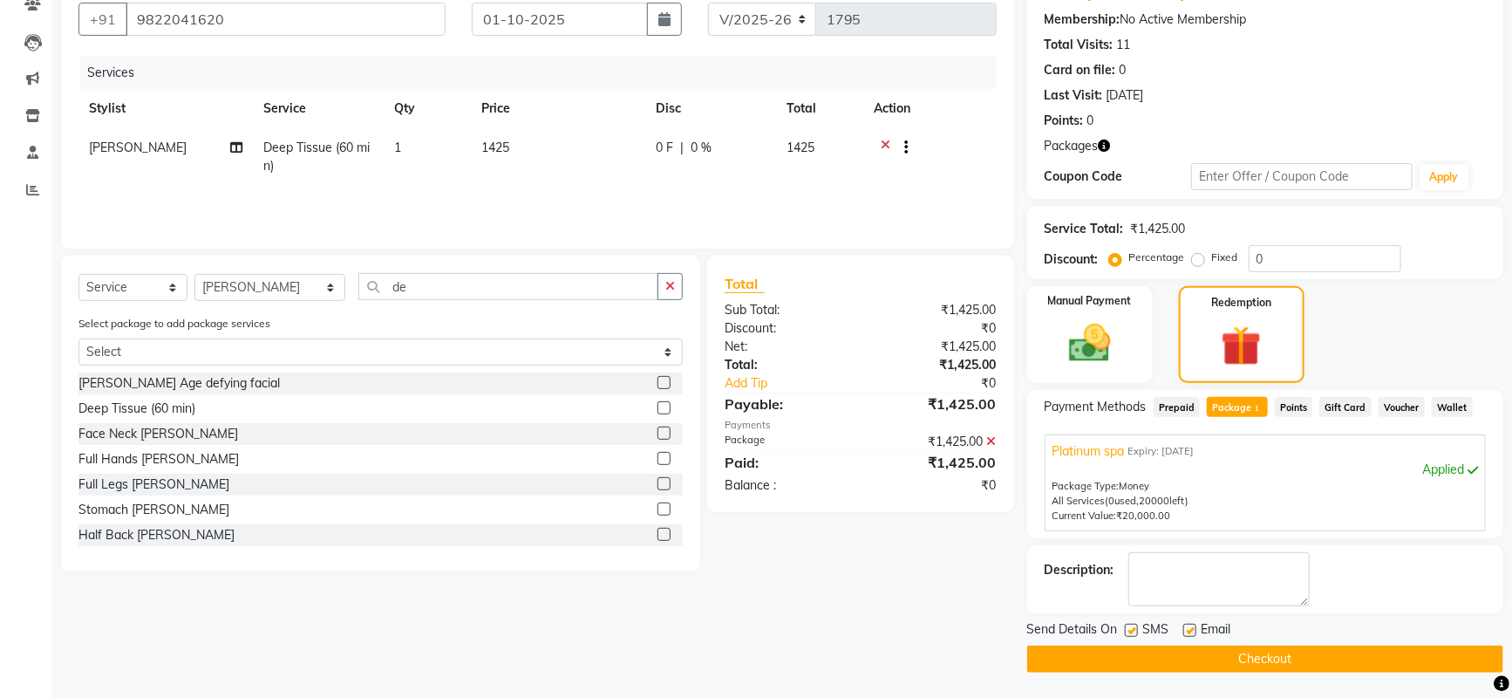
click at [798, 198] on div "Services Stylist Service Qty Price Disc Total Action [PERSON_NAME] Deep Tissue …" at bounding box center [537, 144] width 918 height 174
click at [1172, 664] on button "Checkout" at bounding box center [1265, 658] width 476 height 27
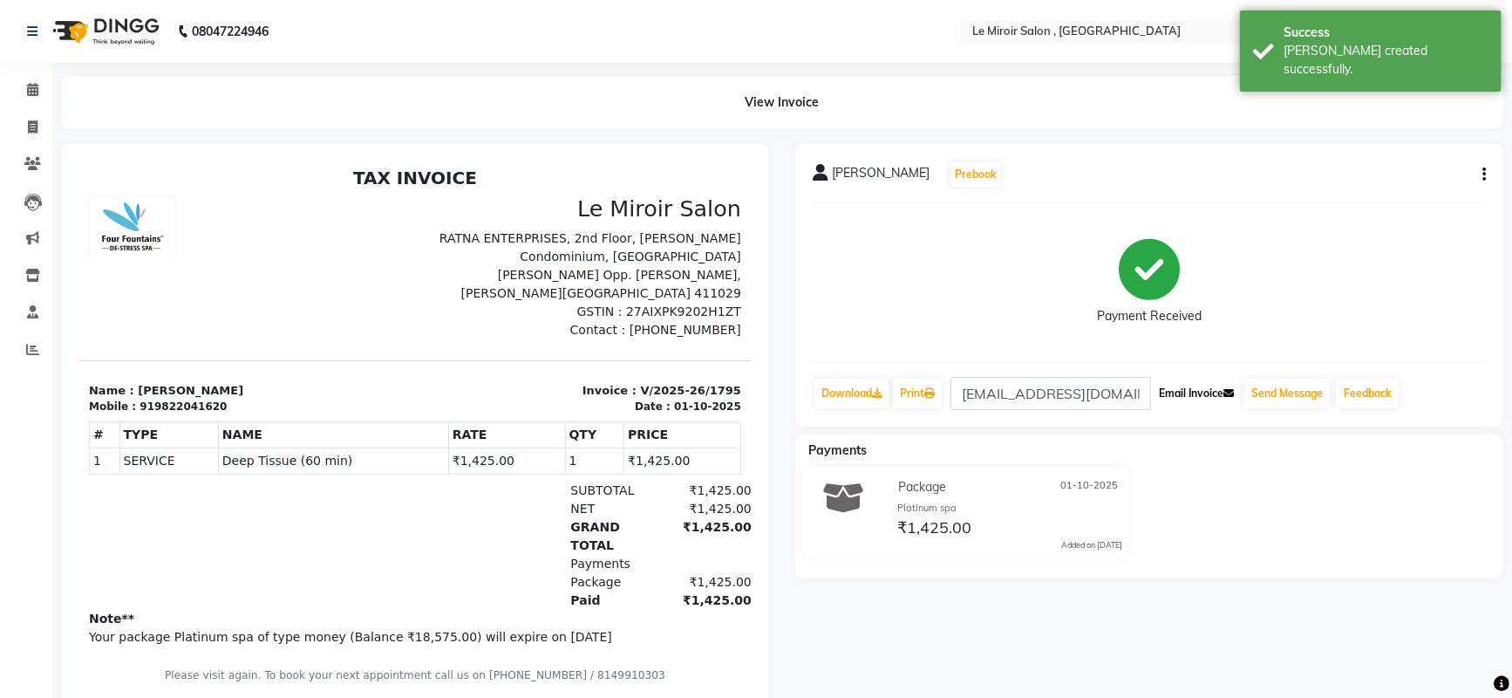
click at [1186, 385] on button "Email Invoice" at bounding box center [1196, 393] width 89 height 30
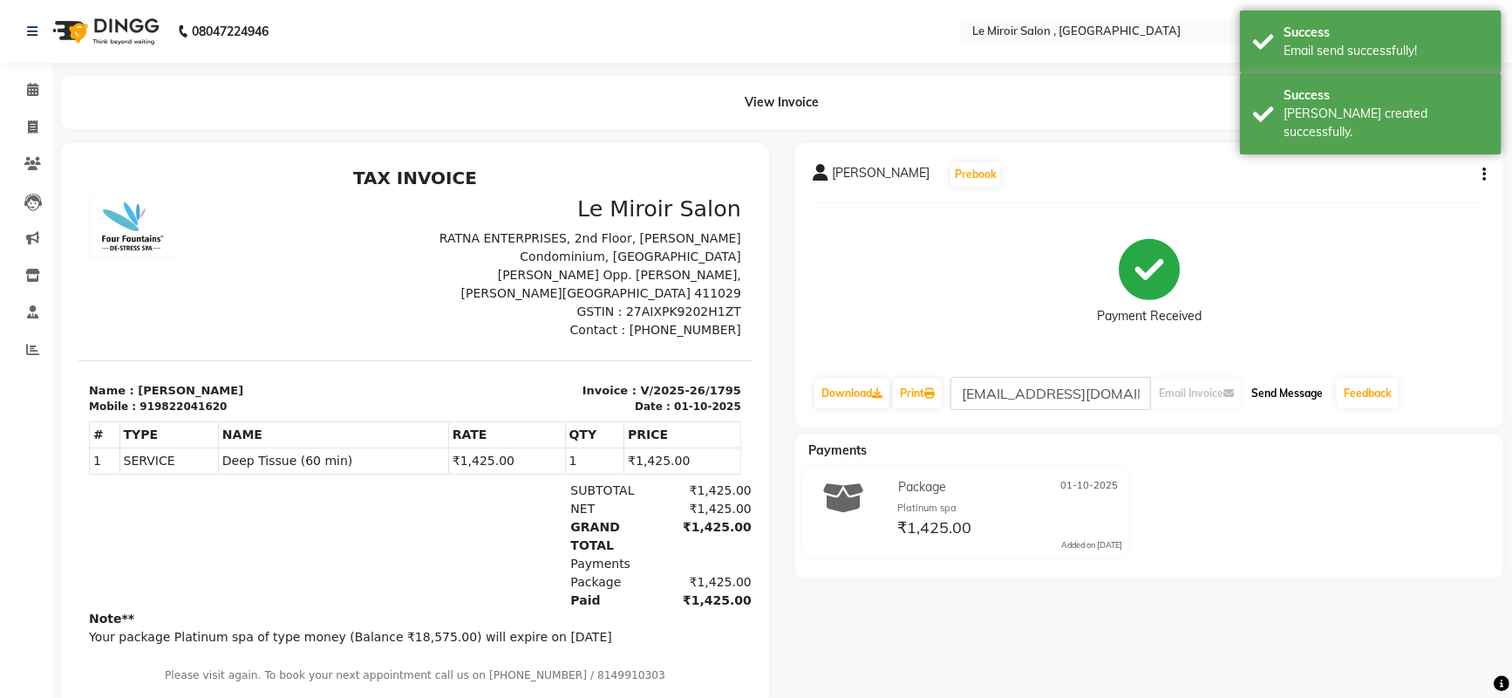
click at [1276, 391] on button "Send Message" at bounding box center [1286, 393] width 85 height 30
